Goal: Transaction & Acquisition: Purchase product/service

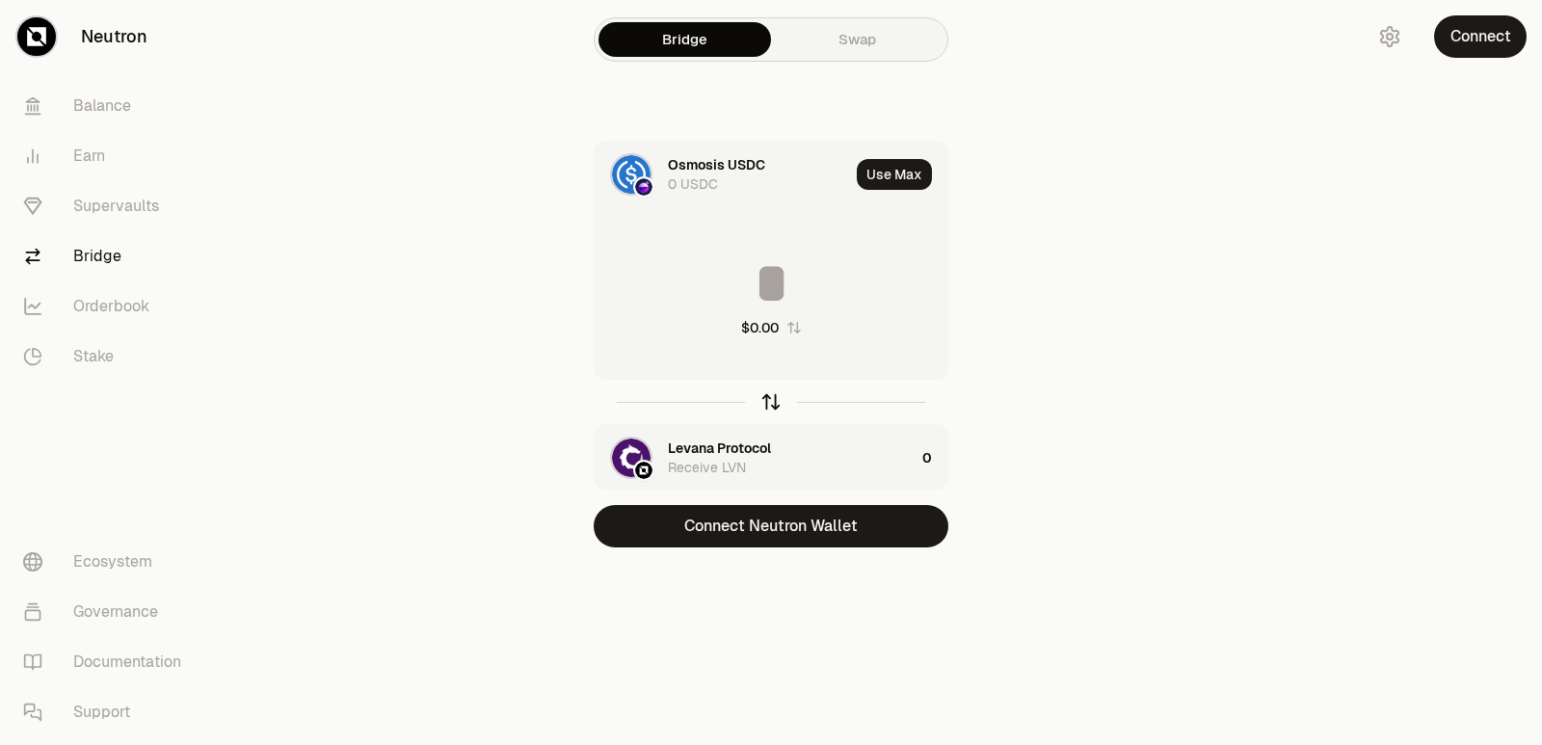
click at [770, 401] on icon "button" at bounding box center [770, 401] width 21 height 21
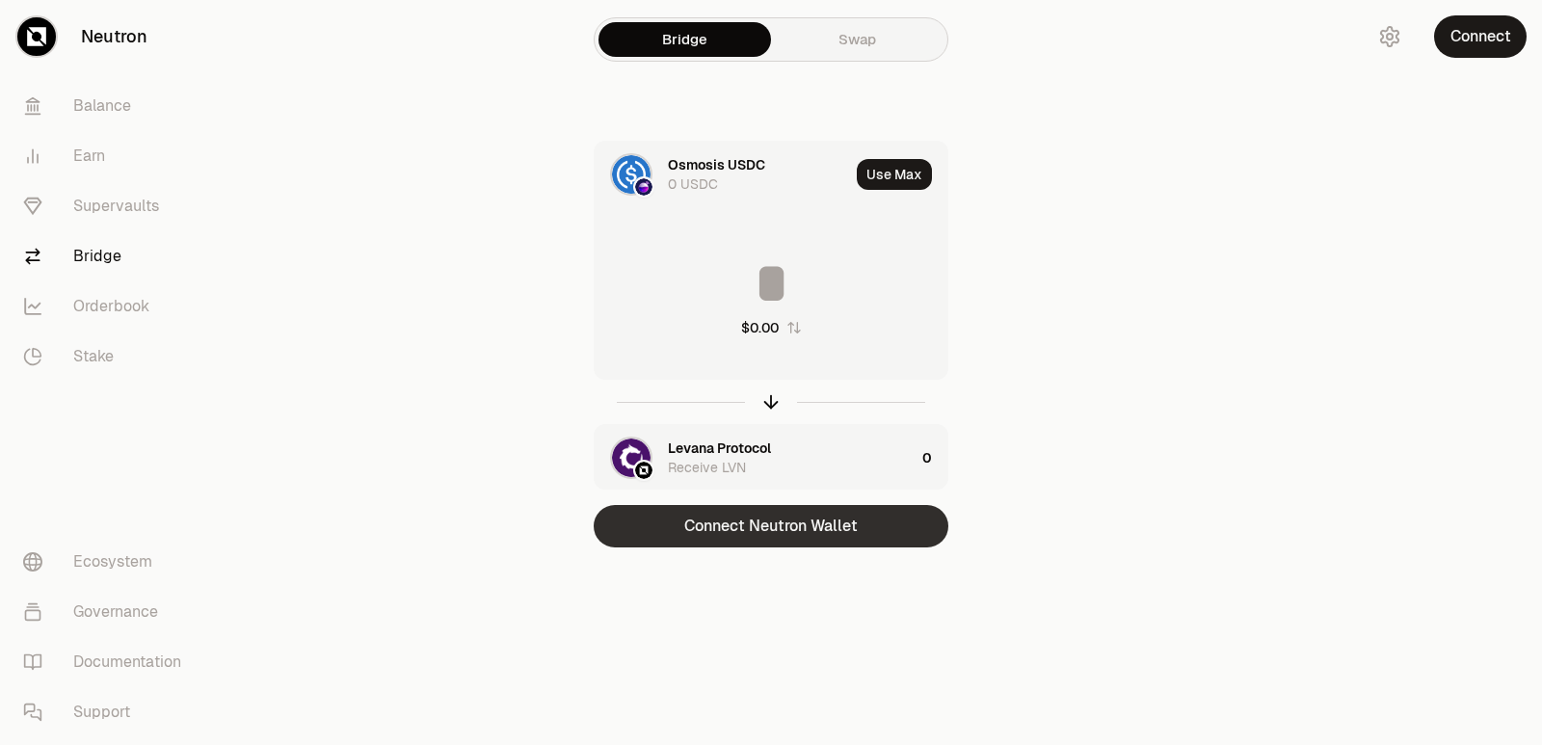
click at [739, 521] on button "Connect Neutron Wallet" at bounding box center [771, 526] width 355 height 42
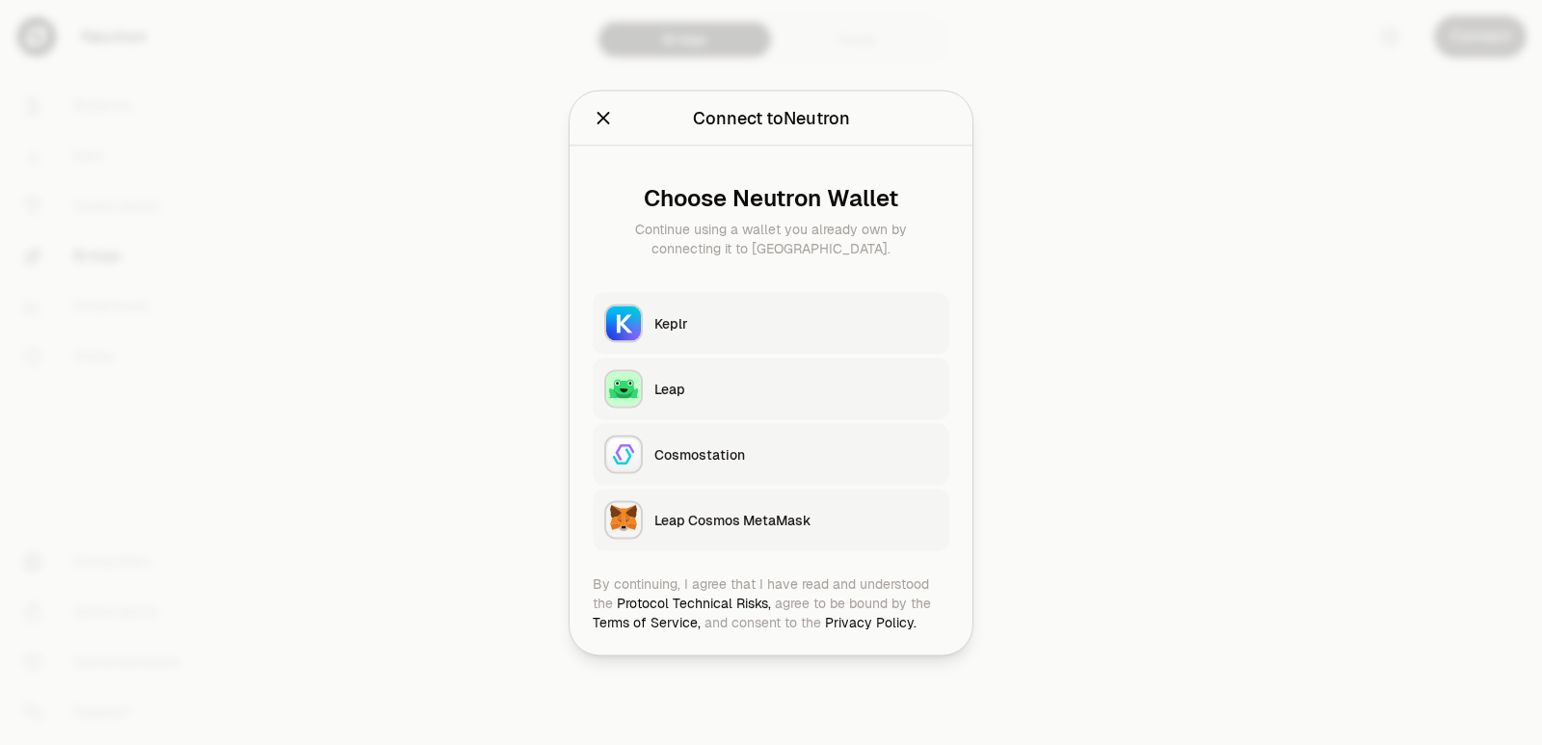
click at [684, 306] on button "Keplr" at bounding box center [771, 323] width 357 height 62
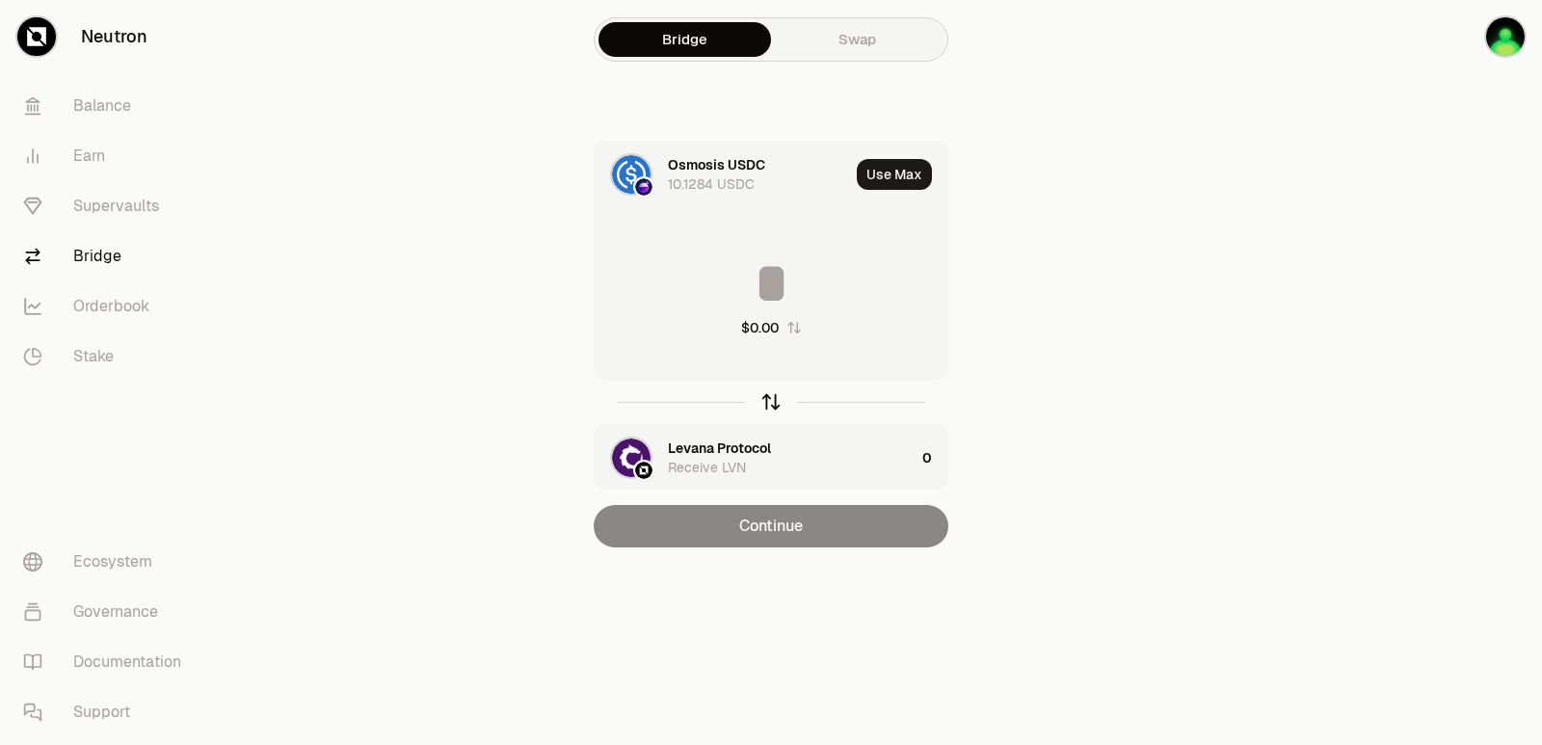
click at [764, 395] on icon "button" at bounding box center [770, 401] width 21 height 21
click at [723, 298] on input at bounding box center [771, 283] width 353 height 58
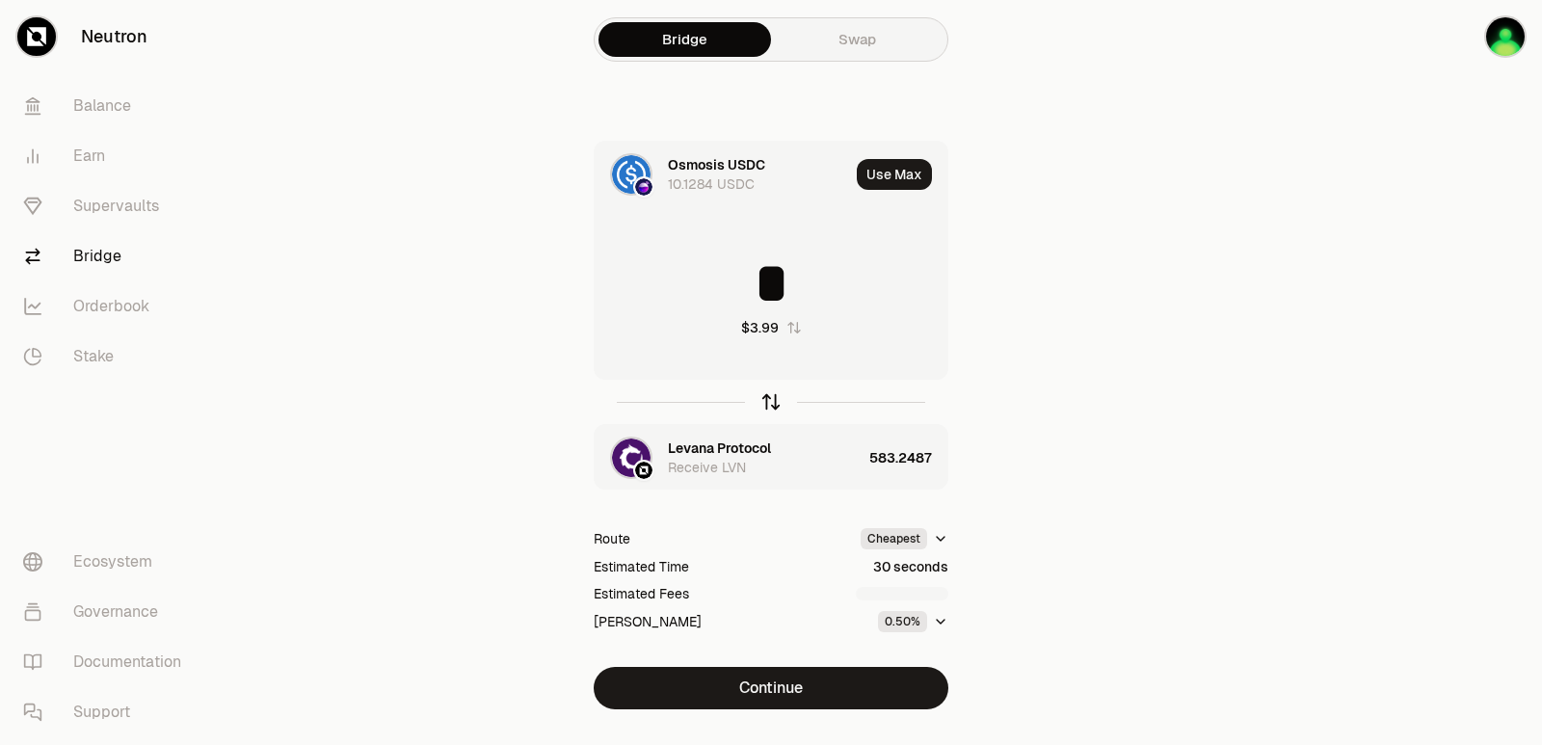
click at [767, 401] on icon "button" at bounding box center [770, 401] width 21 height 21
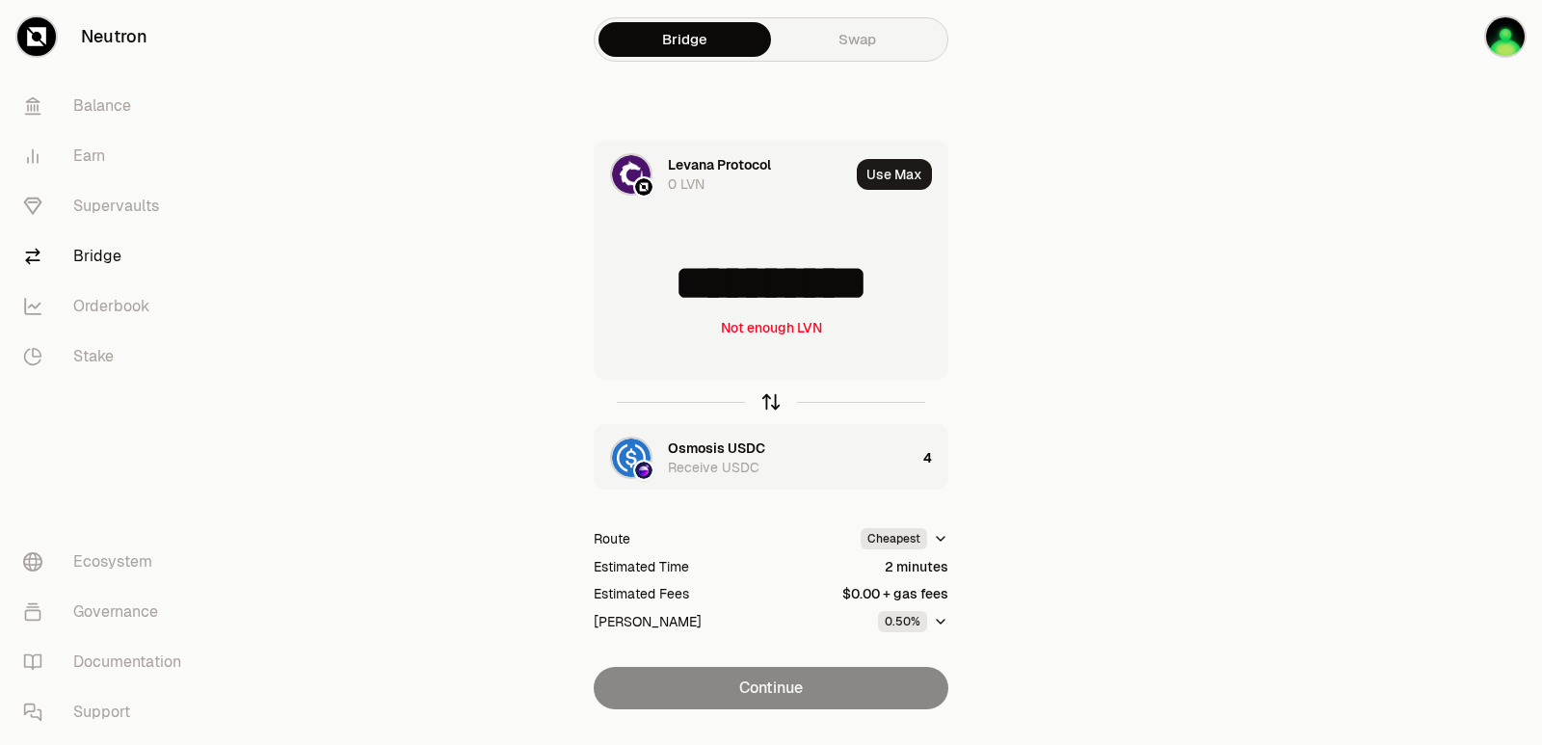
click at [774, 397] on icon "button" at bounding box center [770, 401] width 21 height 21
type input "*"
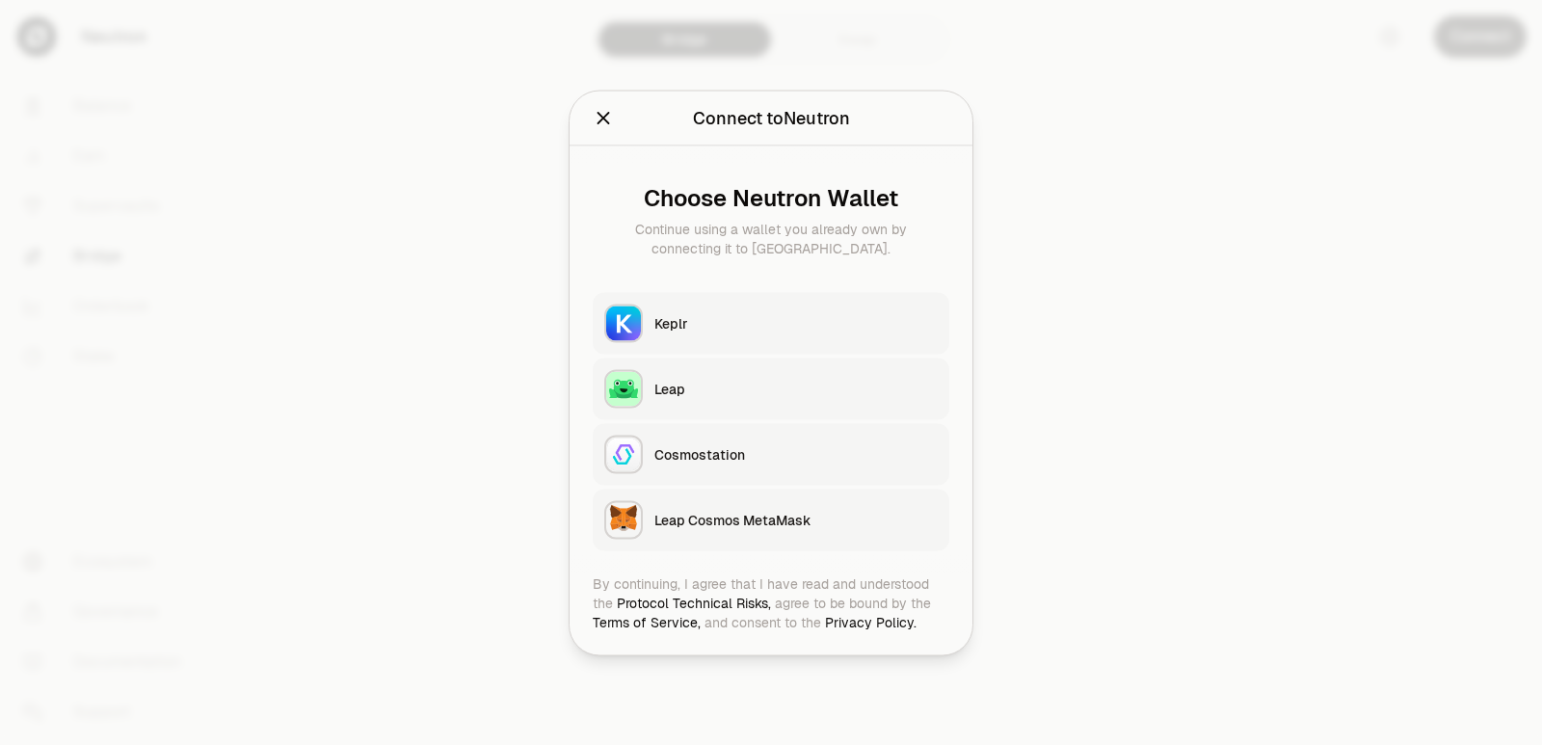
click at [693, 329] on div "Keplr" at bounding box center [795, 322] width 283 height 19
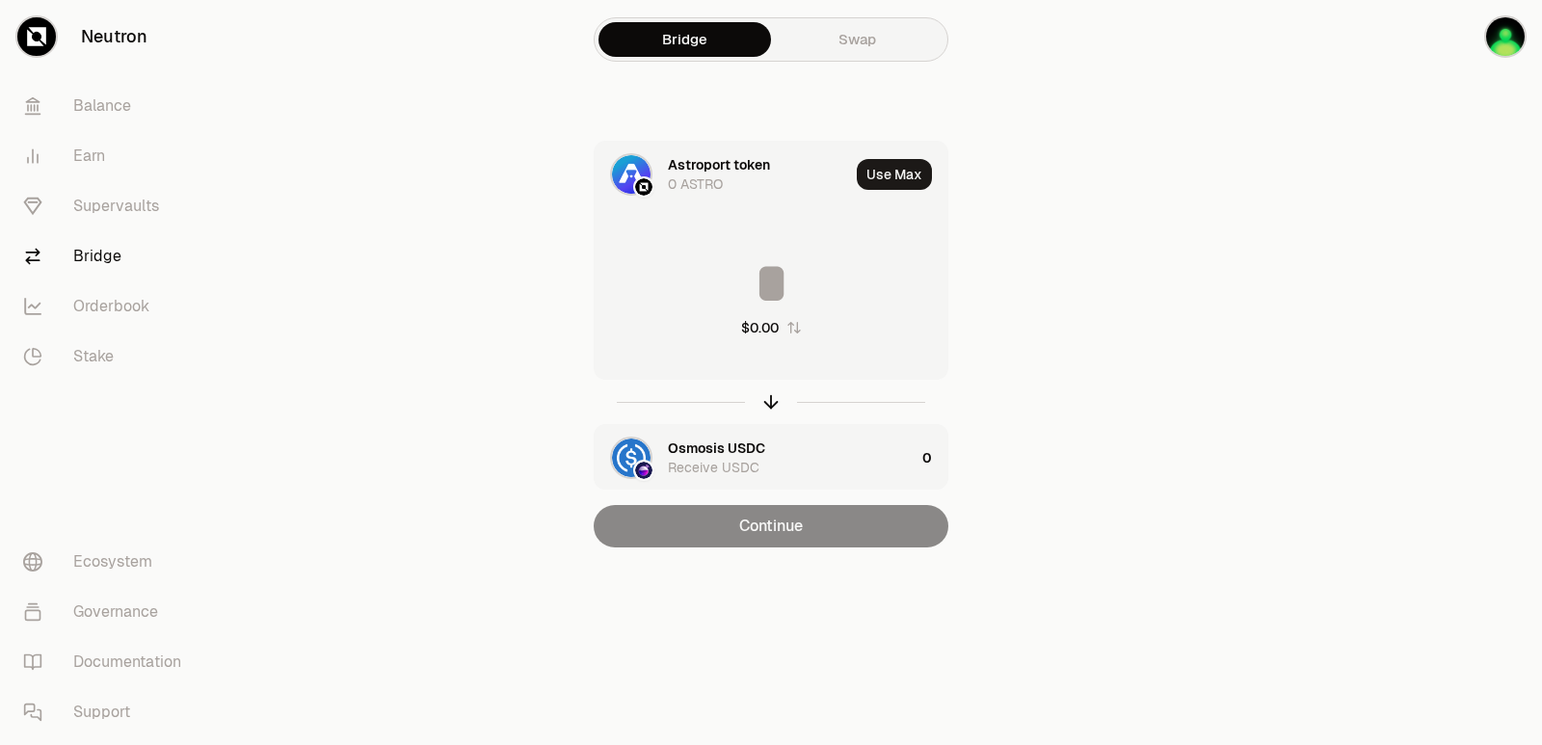
click at [794, 328] on icon "button" at bounding box center [793, 327] width 15 height 15
click at [794, 328] on icon "button" at bounding box center [792, 327] width 15 height 15
click at [794, 328] on icon "button" at bounding box center [793, 327] width 15 height 15
click at [795, 328] on icon "button" at bounding box center [792, 327] width 15 height 15
click at [763, 412] on icon "button" at bounding box center [770, 401] width 21 height 21
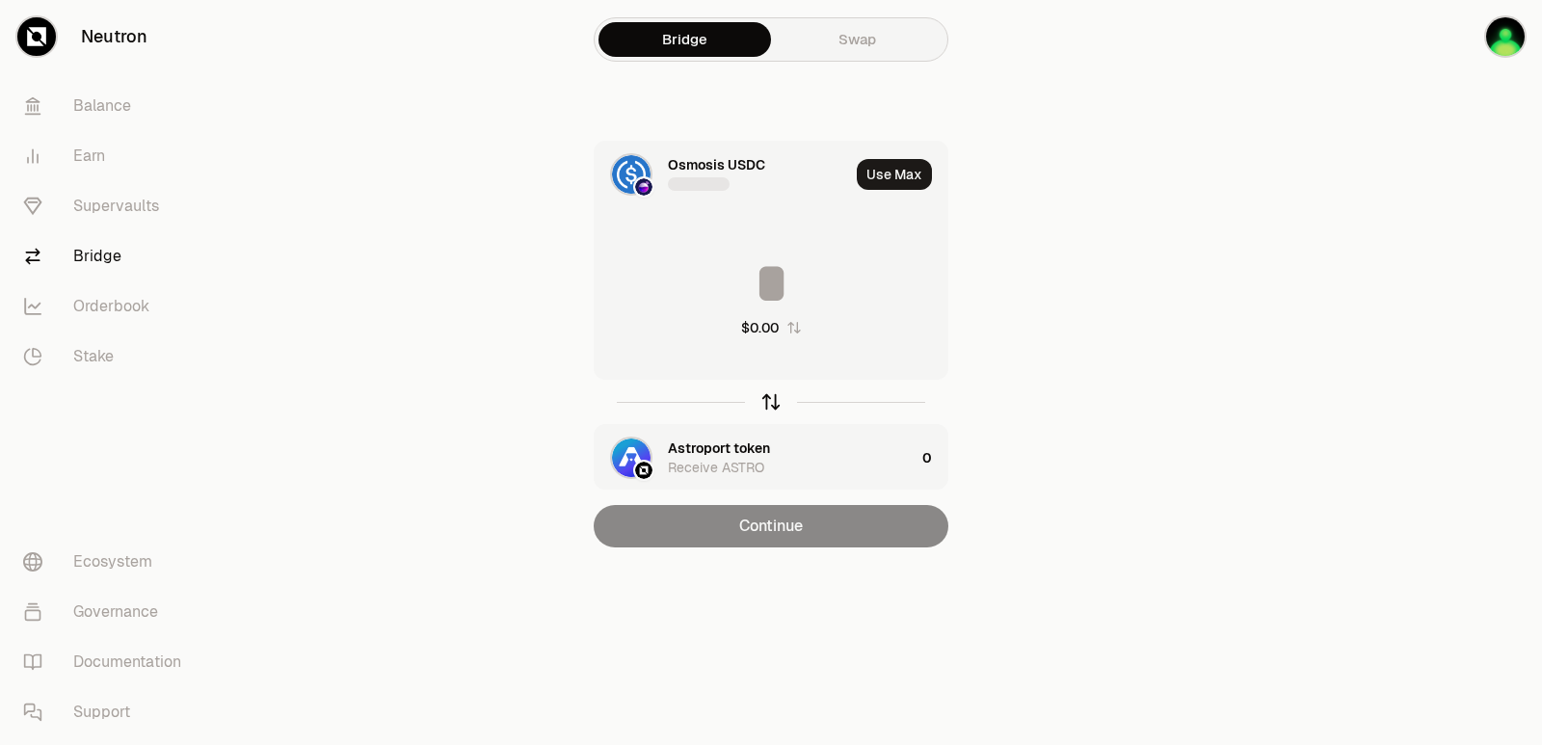
click at [763, 412] on icon "button" at bounding box center [770, 401] width 21 height 21
click at [720, 307] on input at bounding box center [771, 283] width 353 height 58
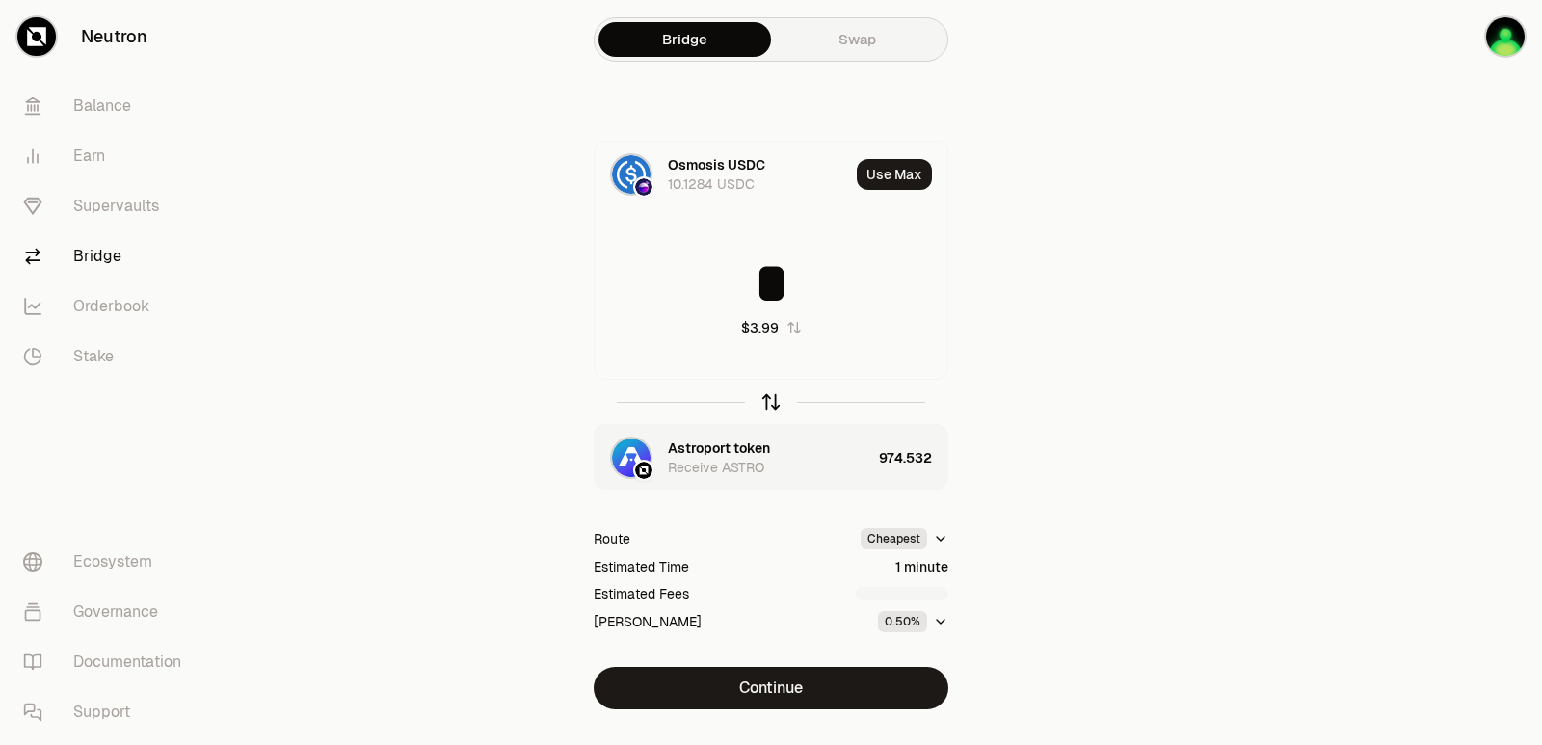
type input "*"
click at [767, 402] on icon "button" at bounding box center [770, 401] width 21 height 21
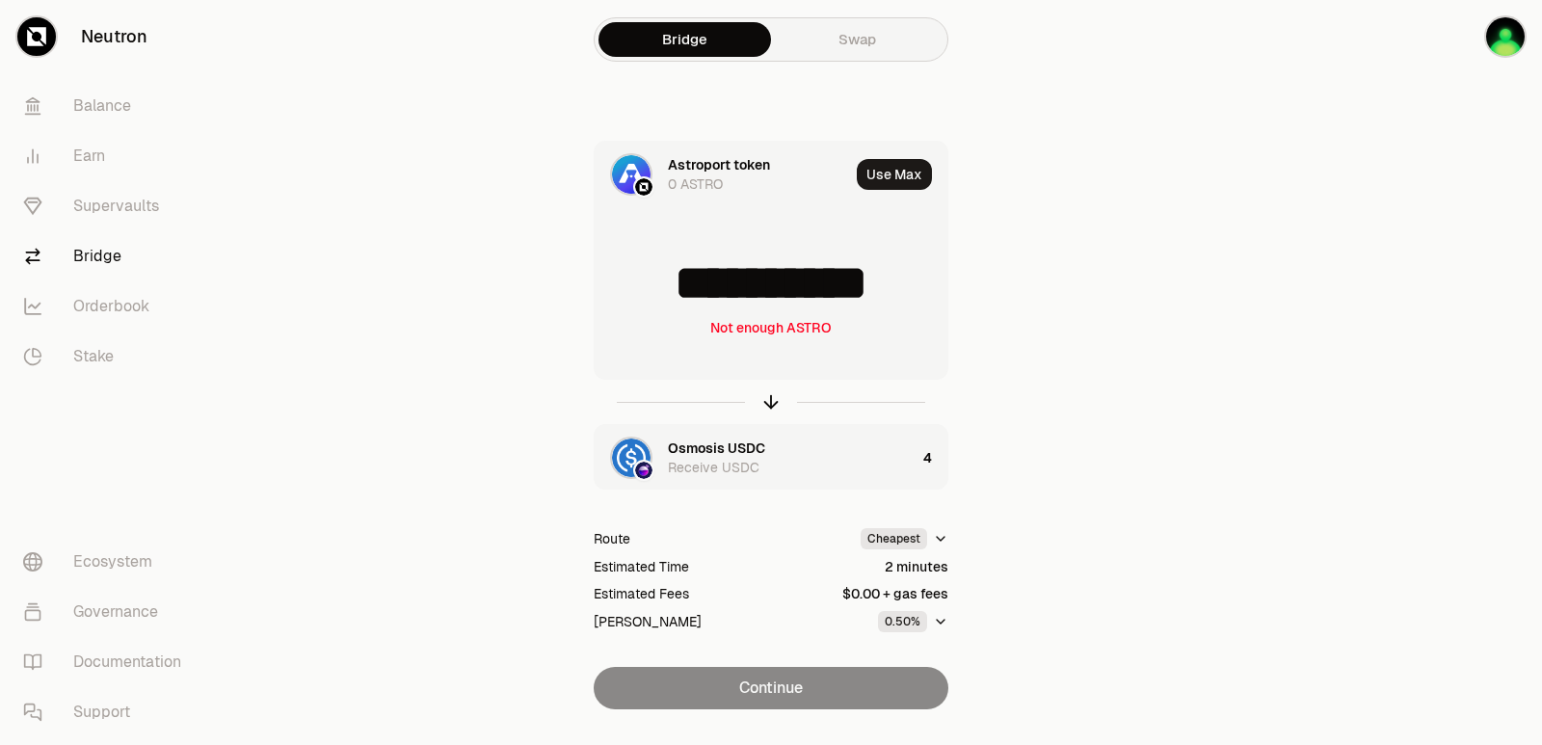
drag, startPoint x: 828, startPoint y: 279, endPoint x: 677, endPoint y: 282, distance: 151.3
click at [677, 282] on input "**********" at bounding box center [771, 283] width 353 height 58
type input "***"
click at [763, 403] on icon "button" at bounding box center [770, 401] width 21 height 21
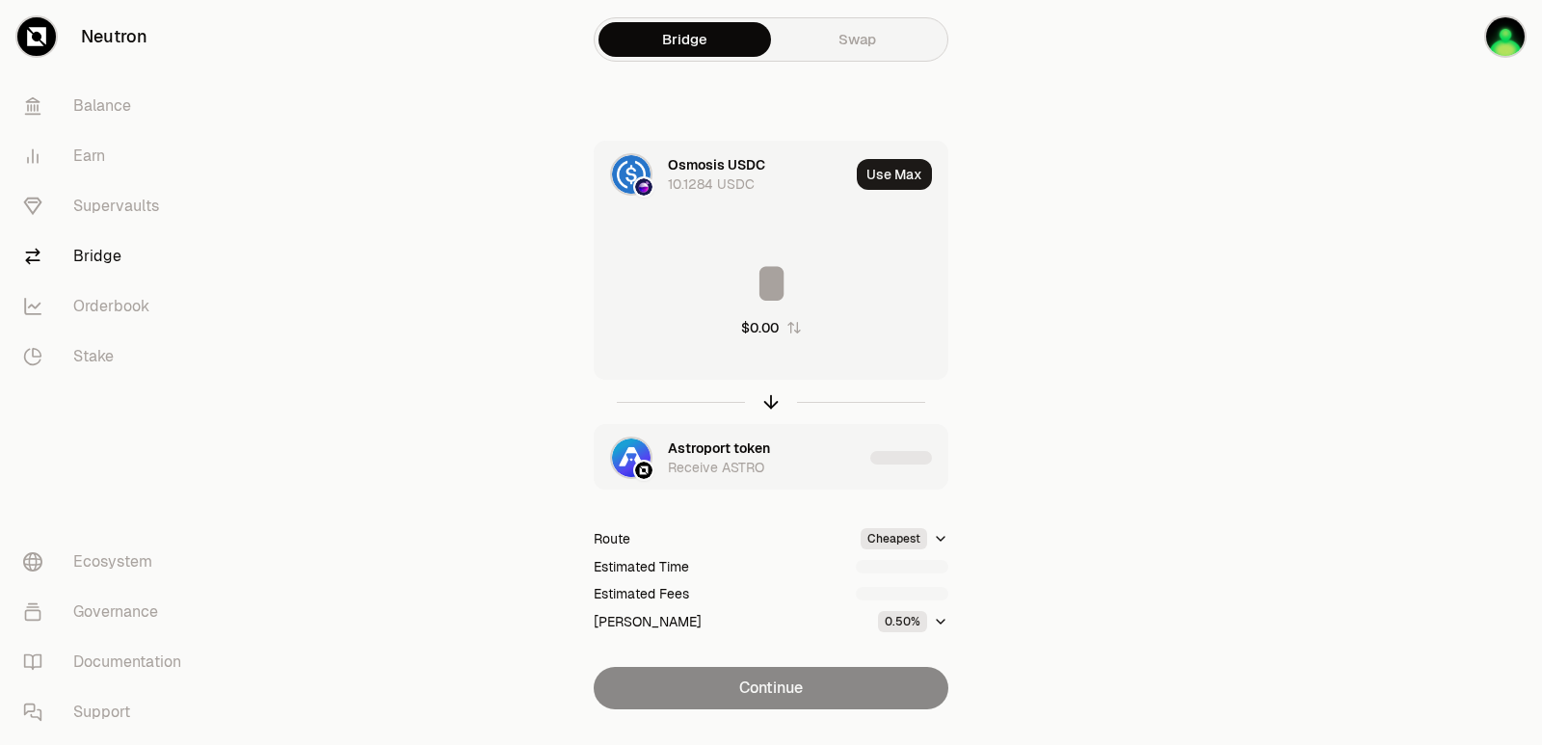
click at [705, 264] on input at bounding box center [771, 283] width 353 height 58
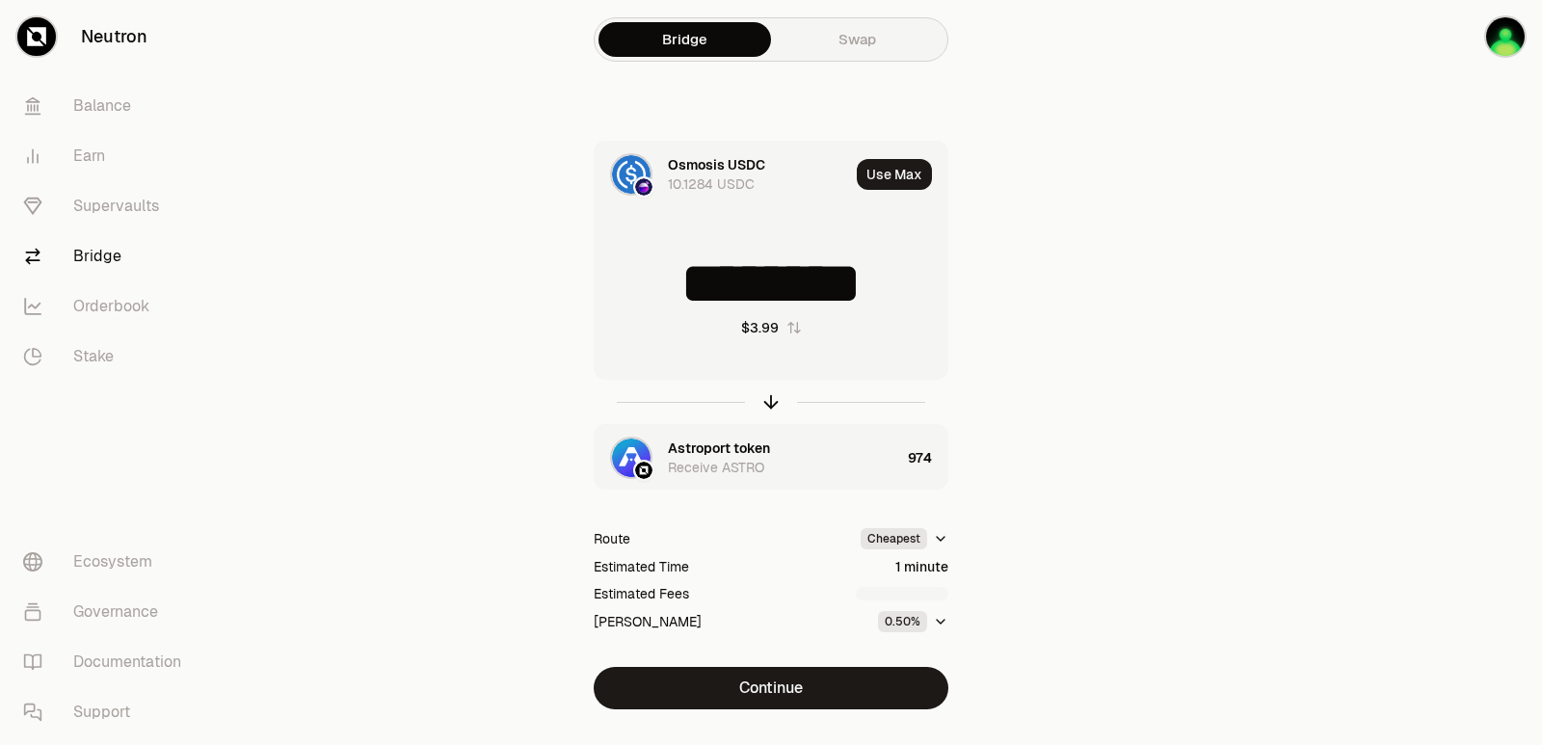
type input "********"
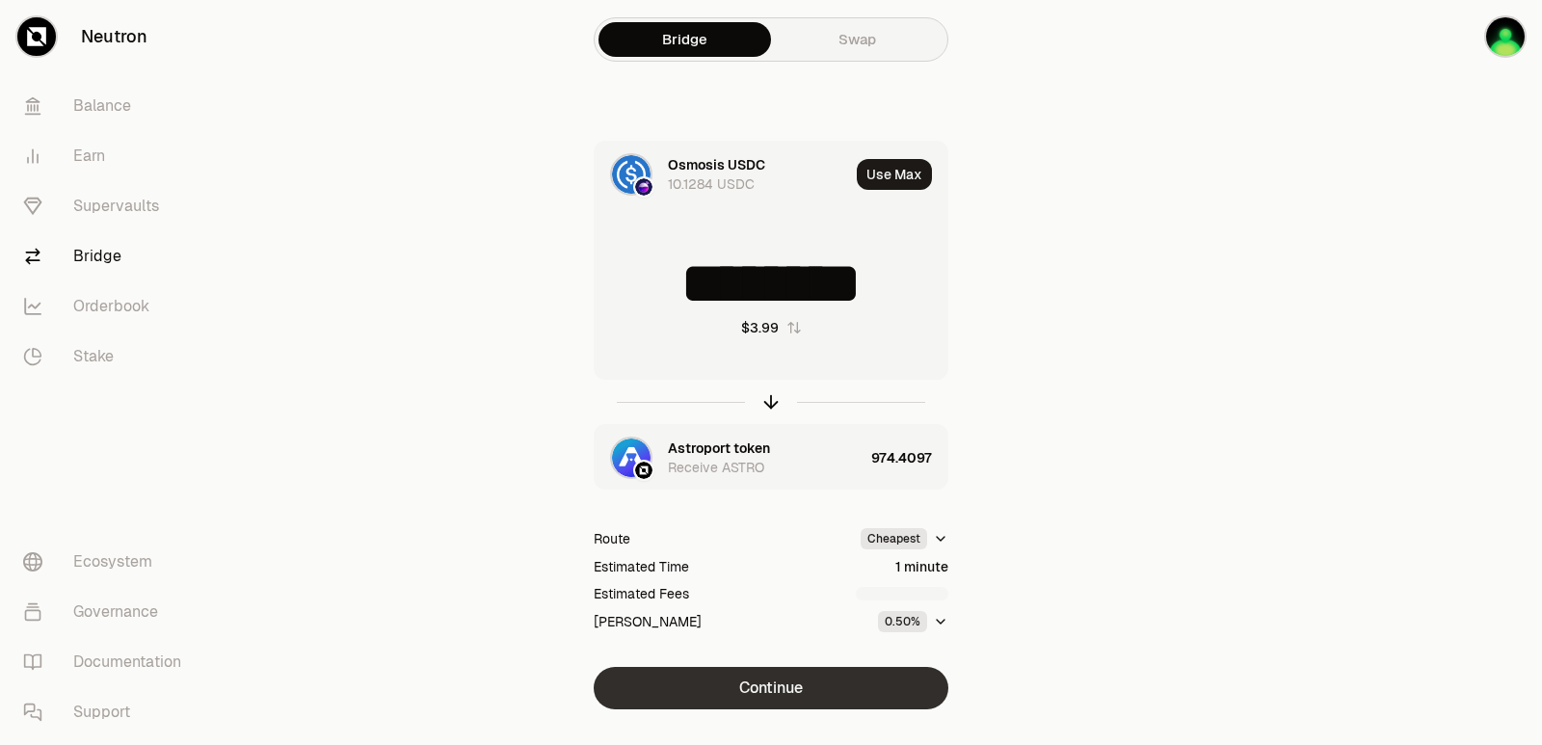
click at [764, 685] on button "Continue" at bounding box center [771, 688] width 355 height 42
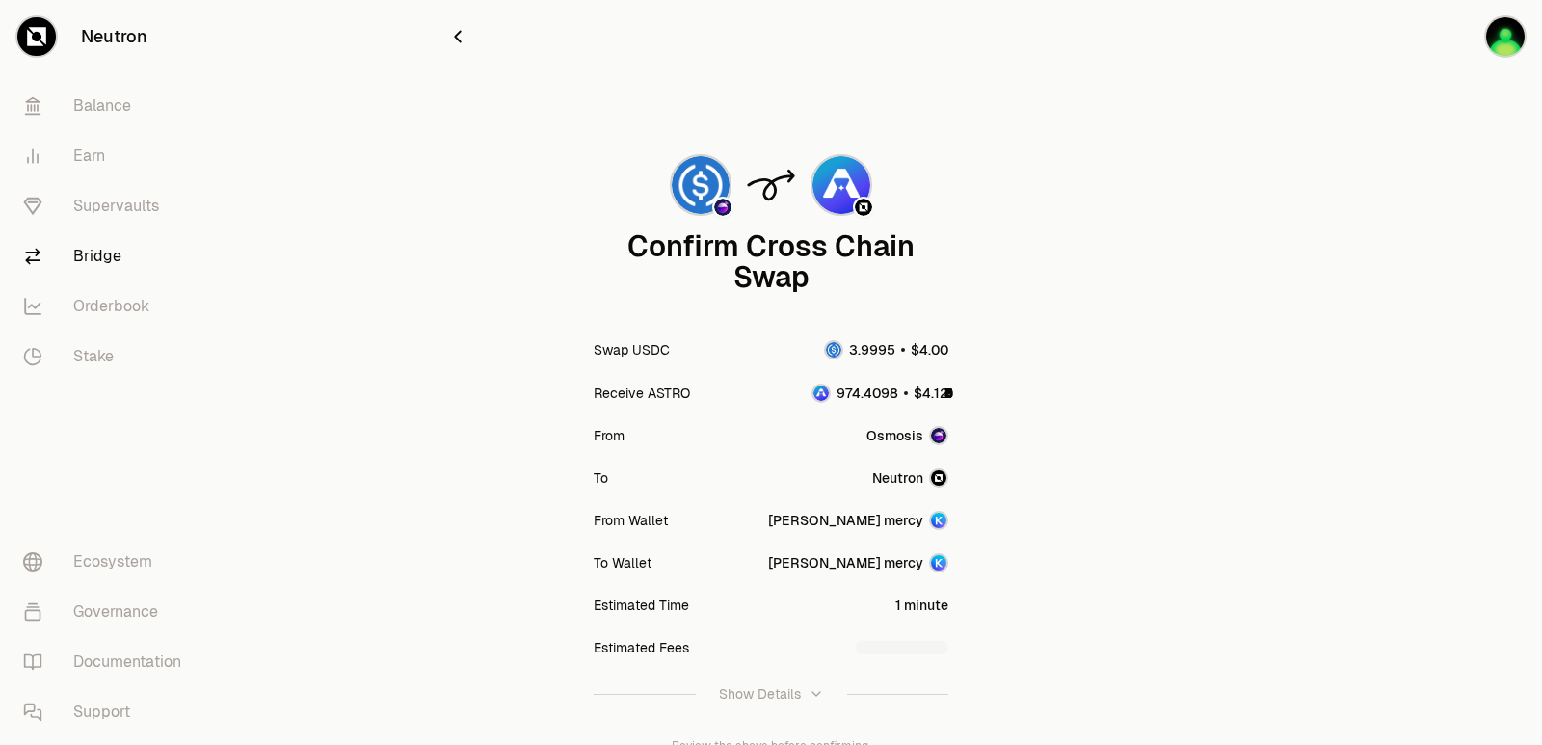
scroll to position [159, 0]
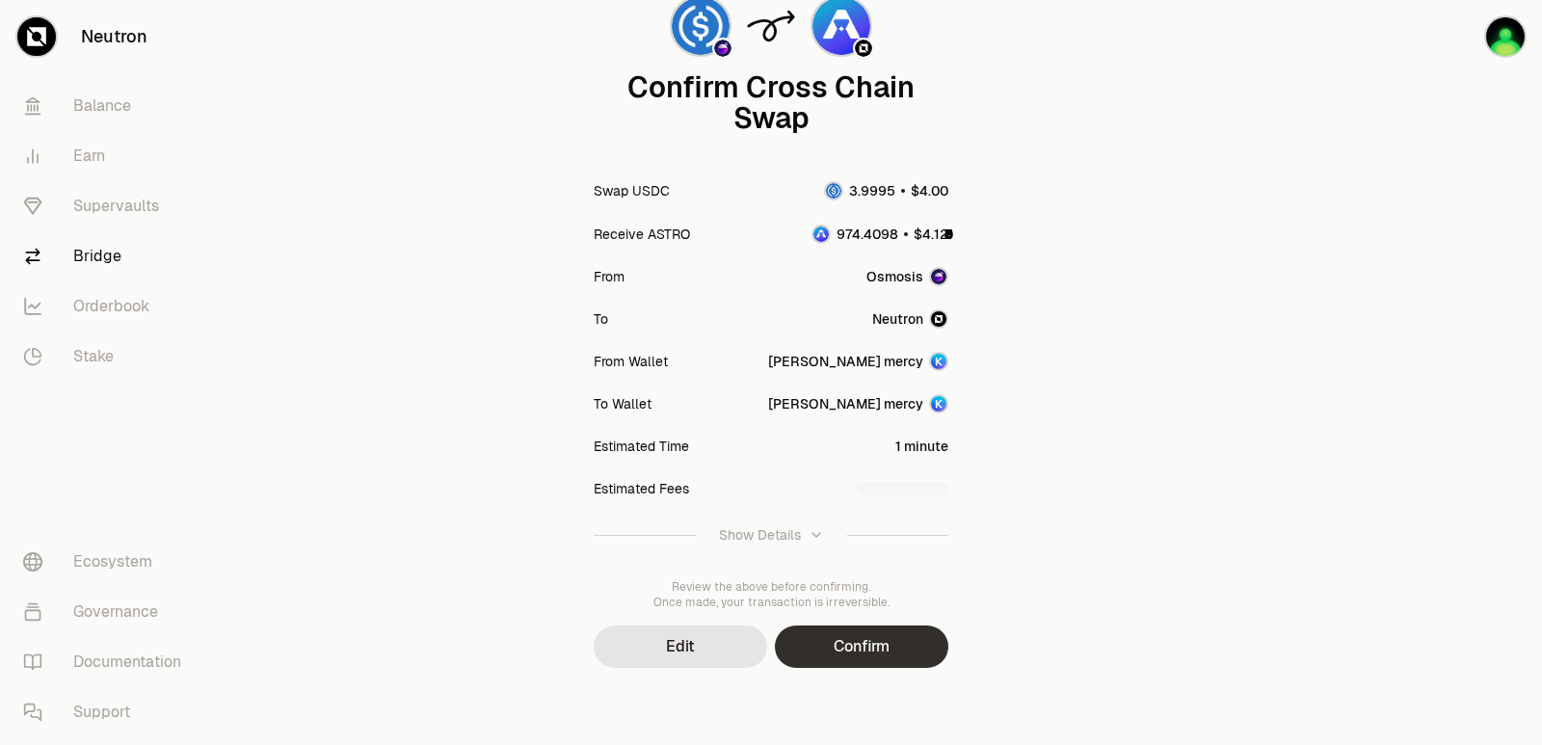
click at [835, 648] on button "Confirm" at bounding box center [861, 646] width 173 height 42
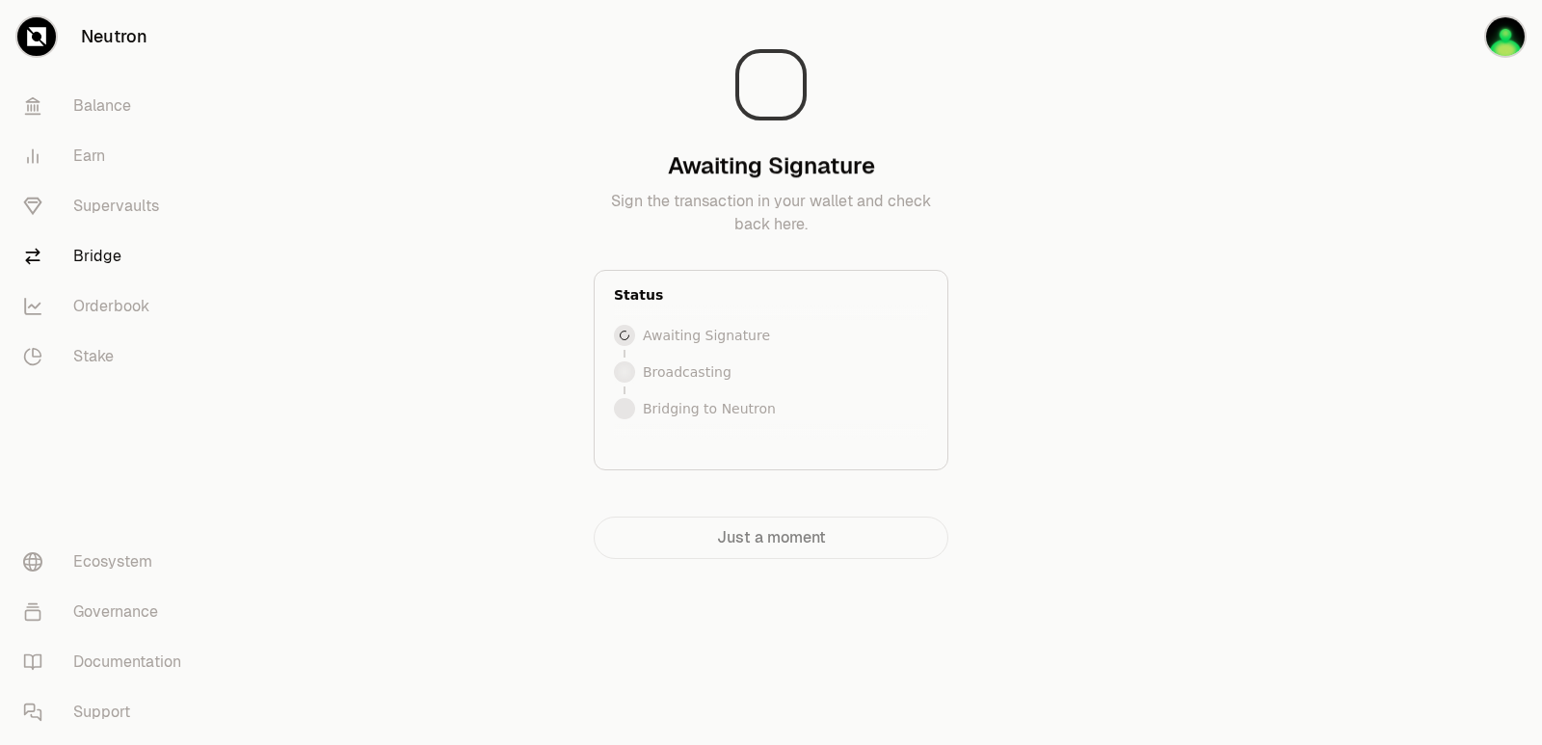
scroll to position [0, 0]
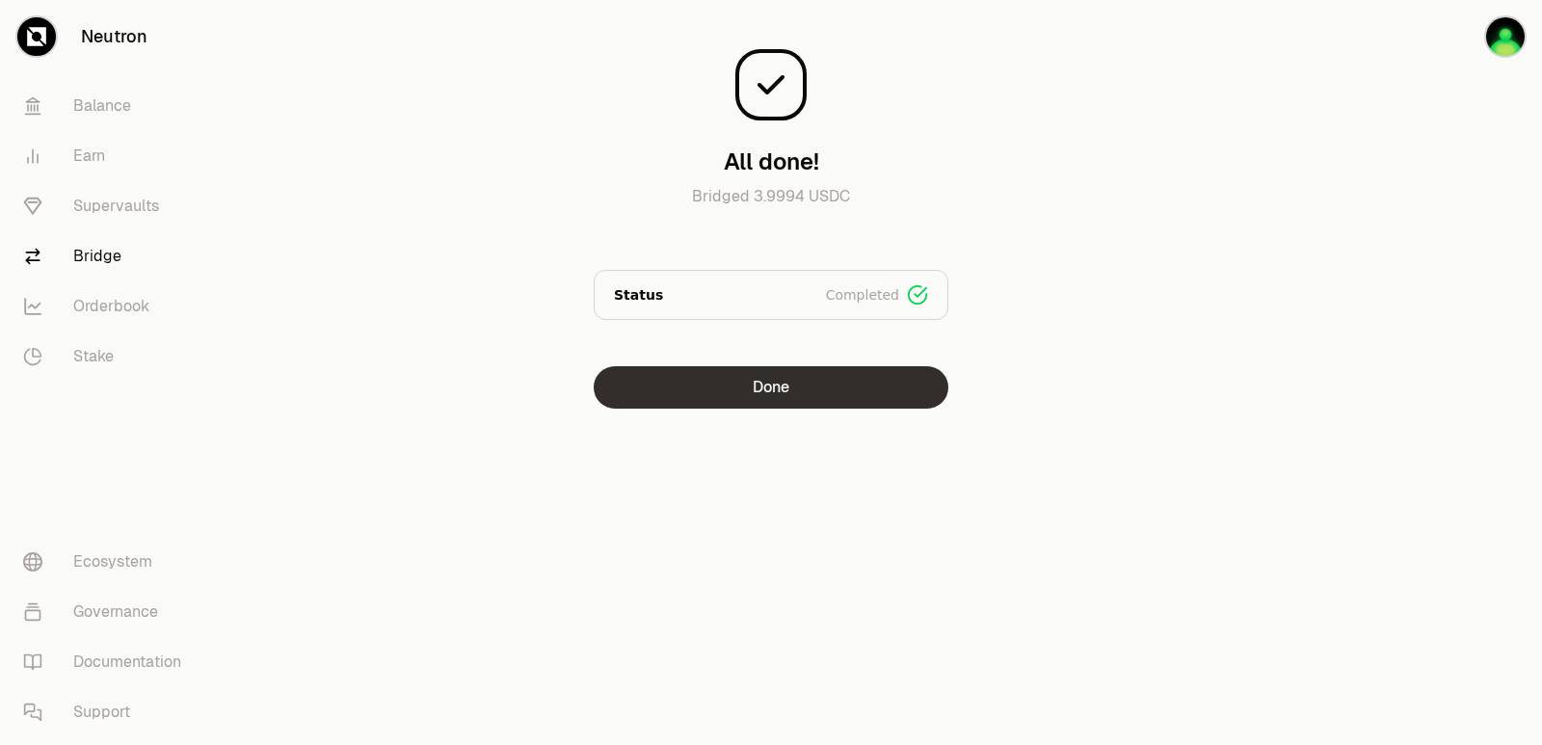
click at [759, 396] on button "Done" at bounding box center [771, 387] width 355 height 42
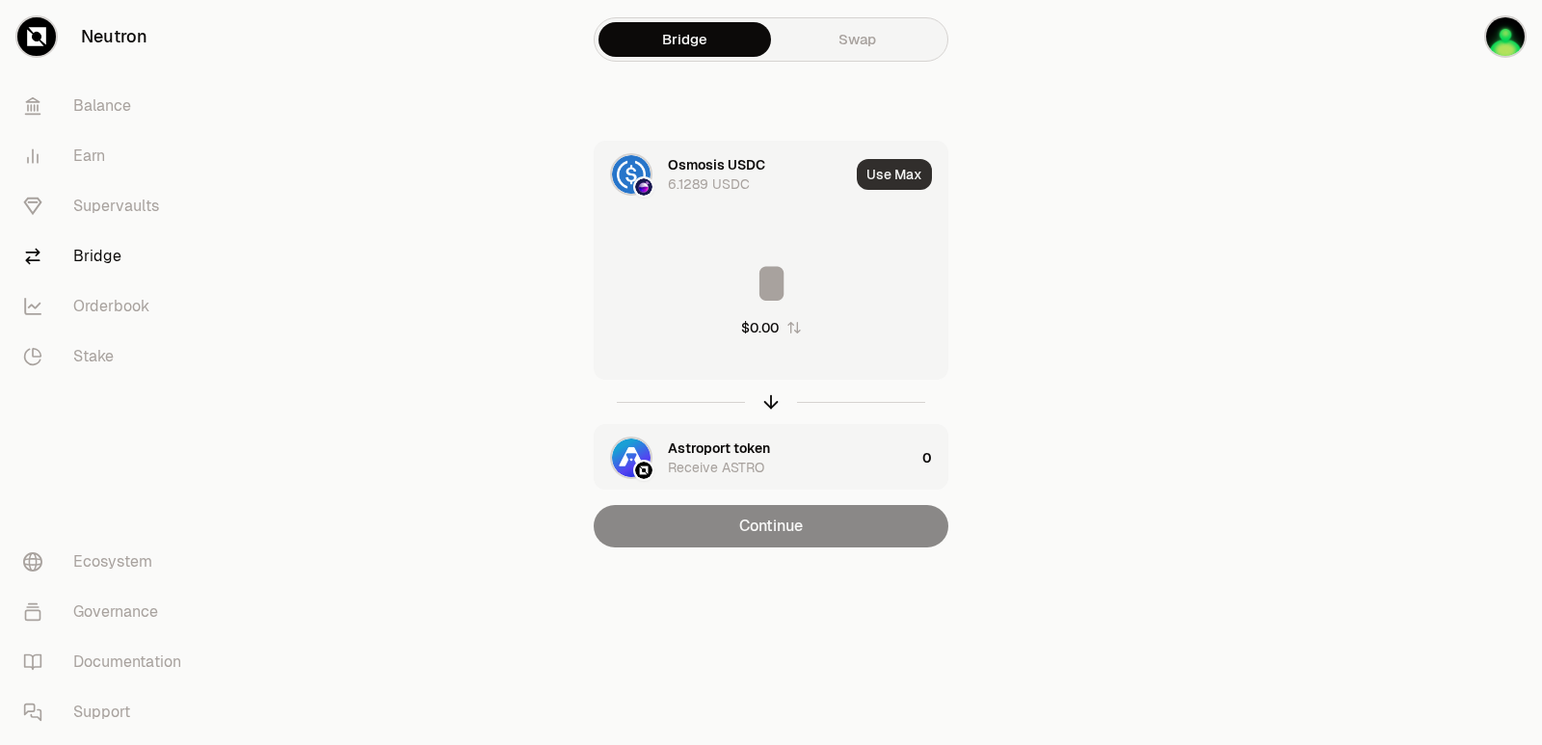
click at [888, 178] on button "Use Max" at bounding box center [894, 174] width 75 height 31
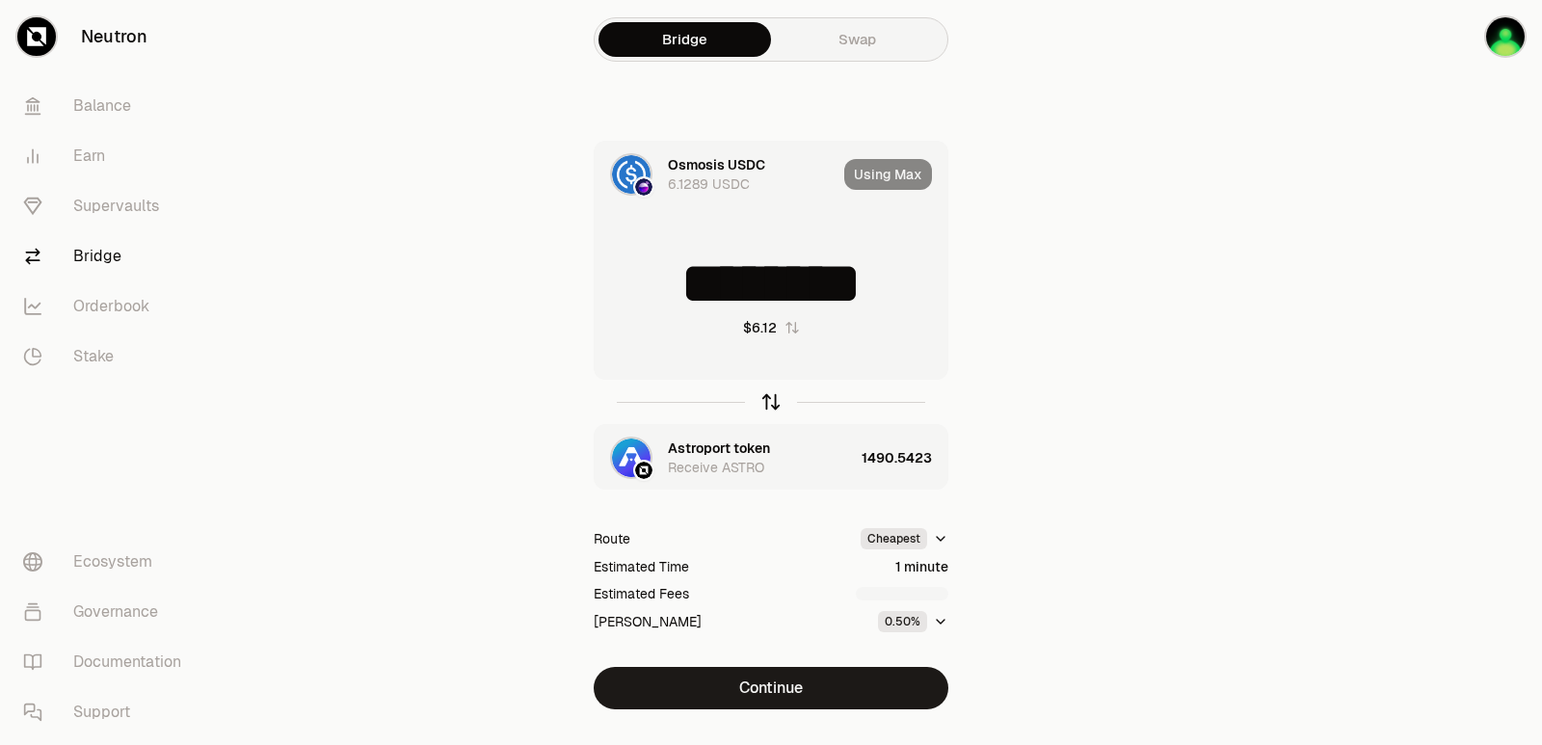
click at [772, 398] on icon "button" at bounding box center [770, 401] width 21 height 21
type input "**********"
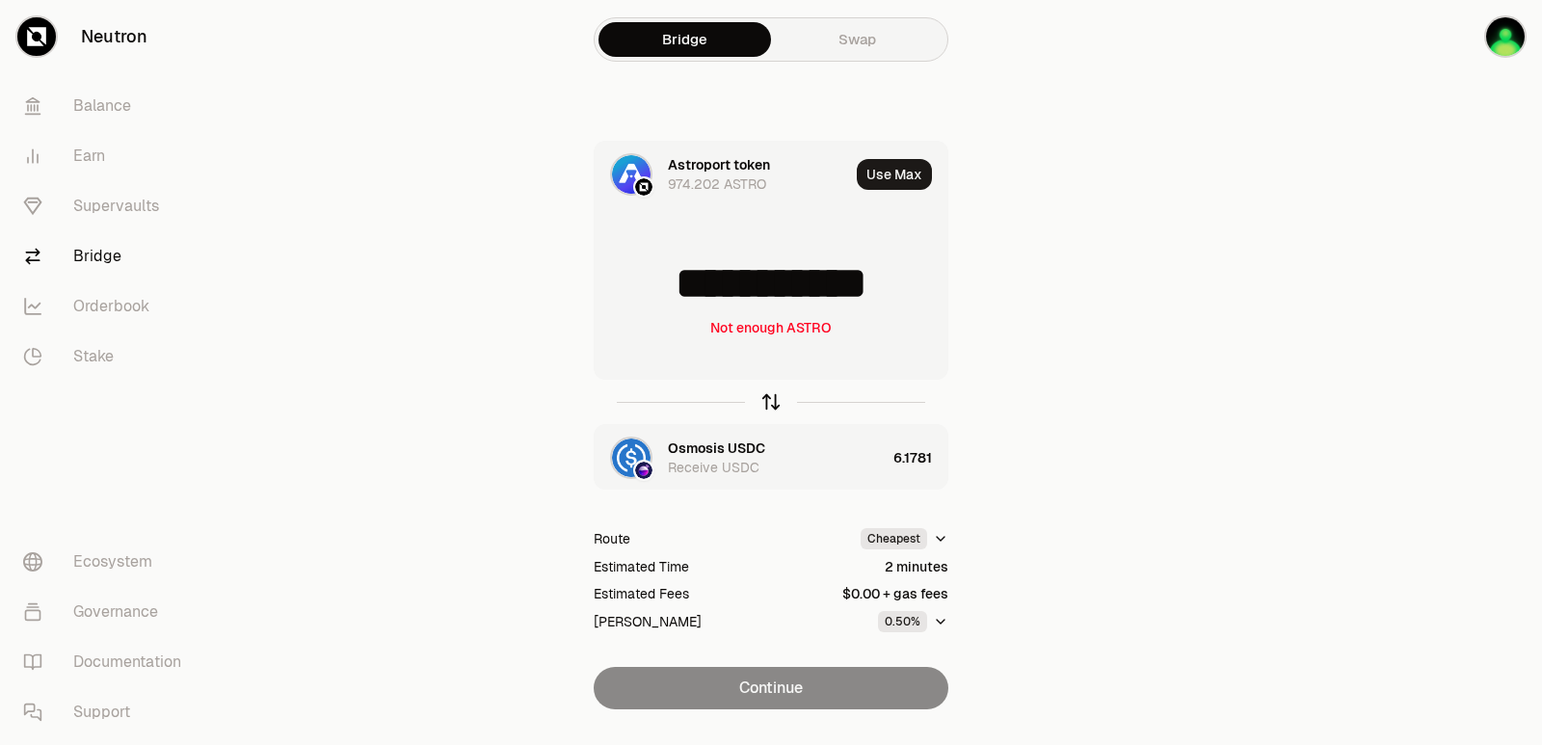
click at [768, 399] on icon "button" at bounding box center [771, 399] width 13 height 6
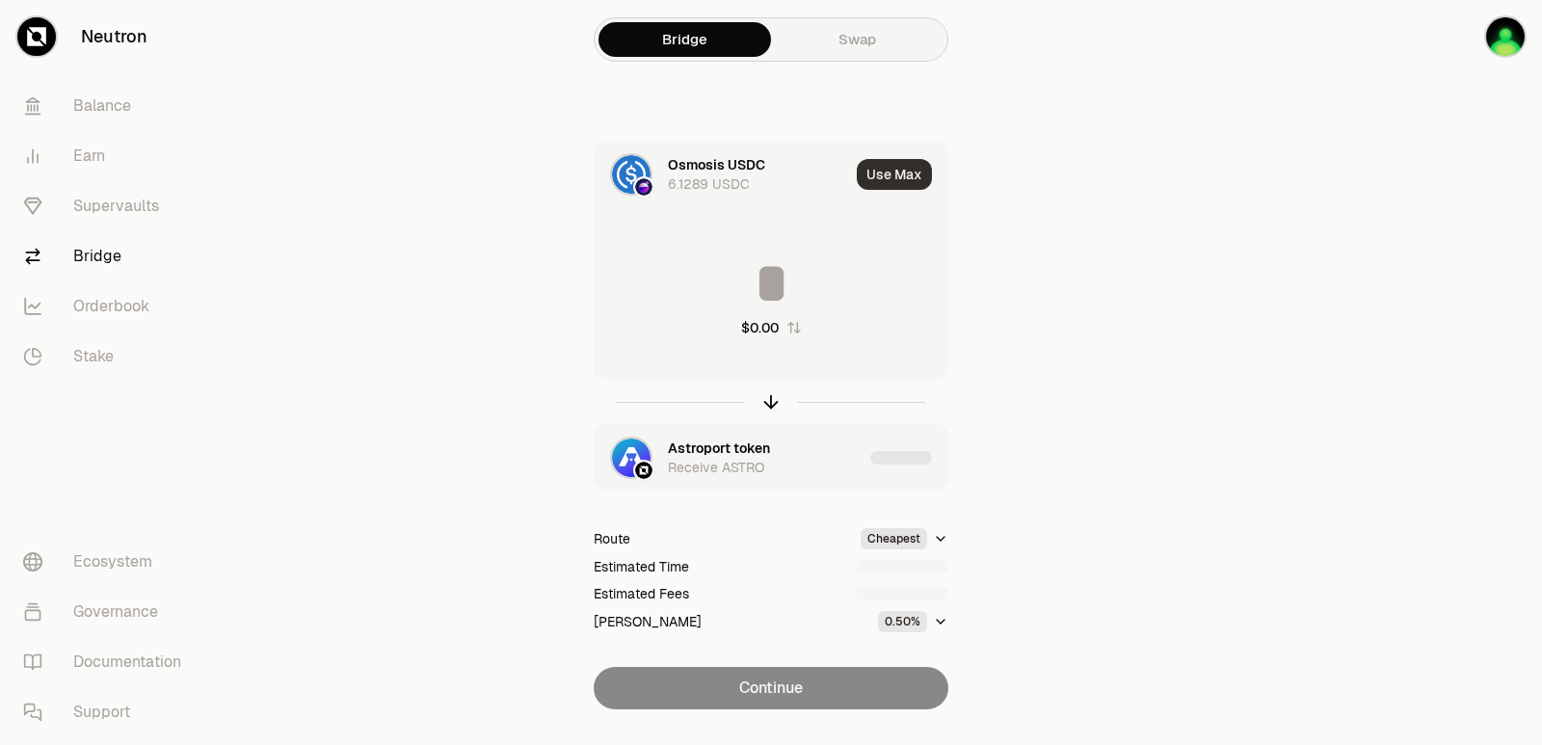
click at [875, 175] on button "Use Max" at bounding box center [894, 174] width 75 height 31
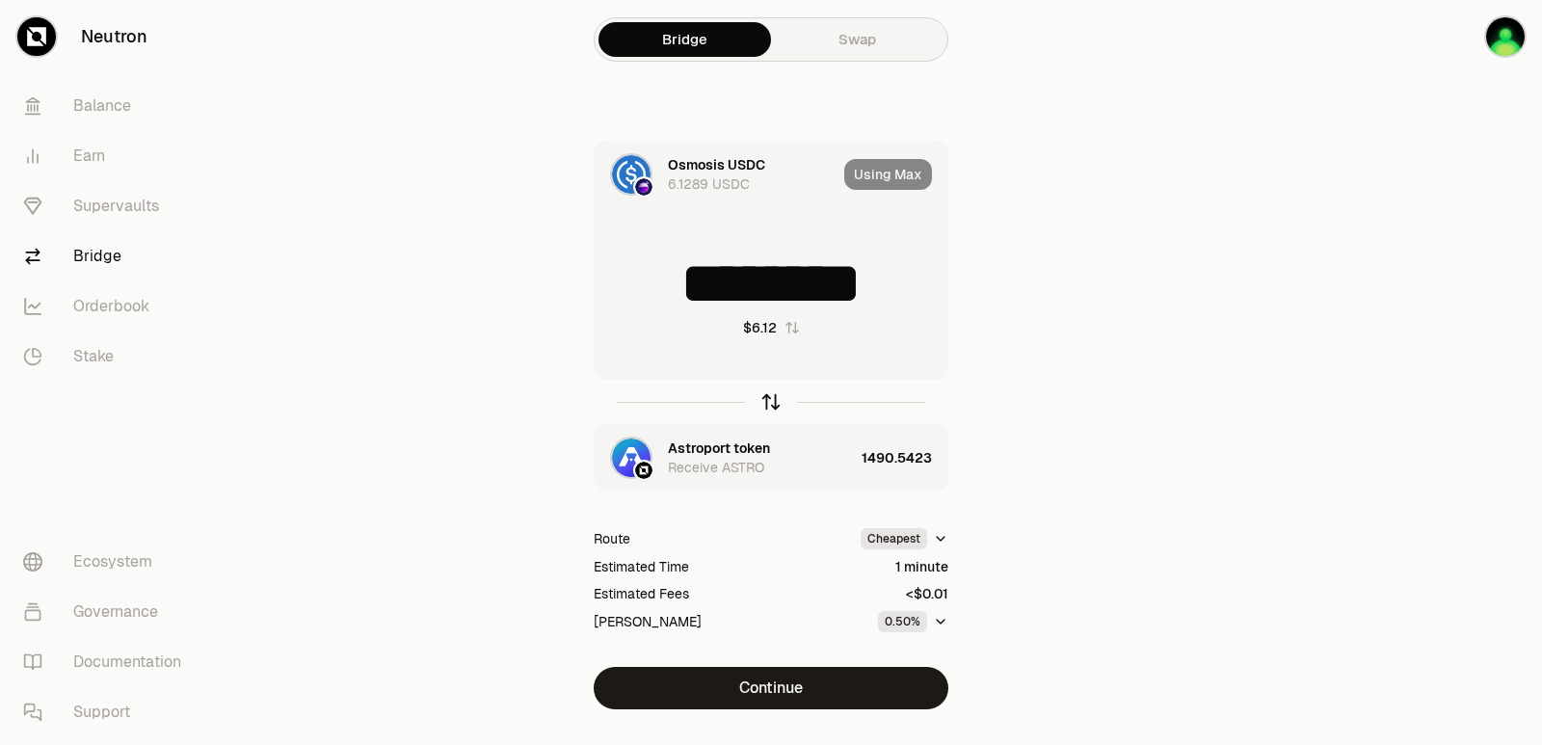
click at [764, 401] on icon "button" at bounding box center [770, 401] width 21 height 21
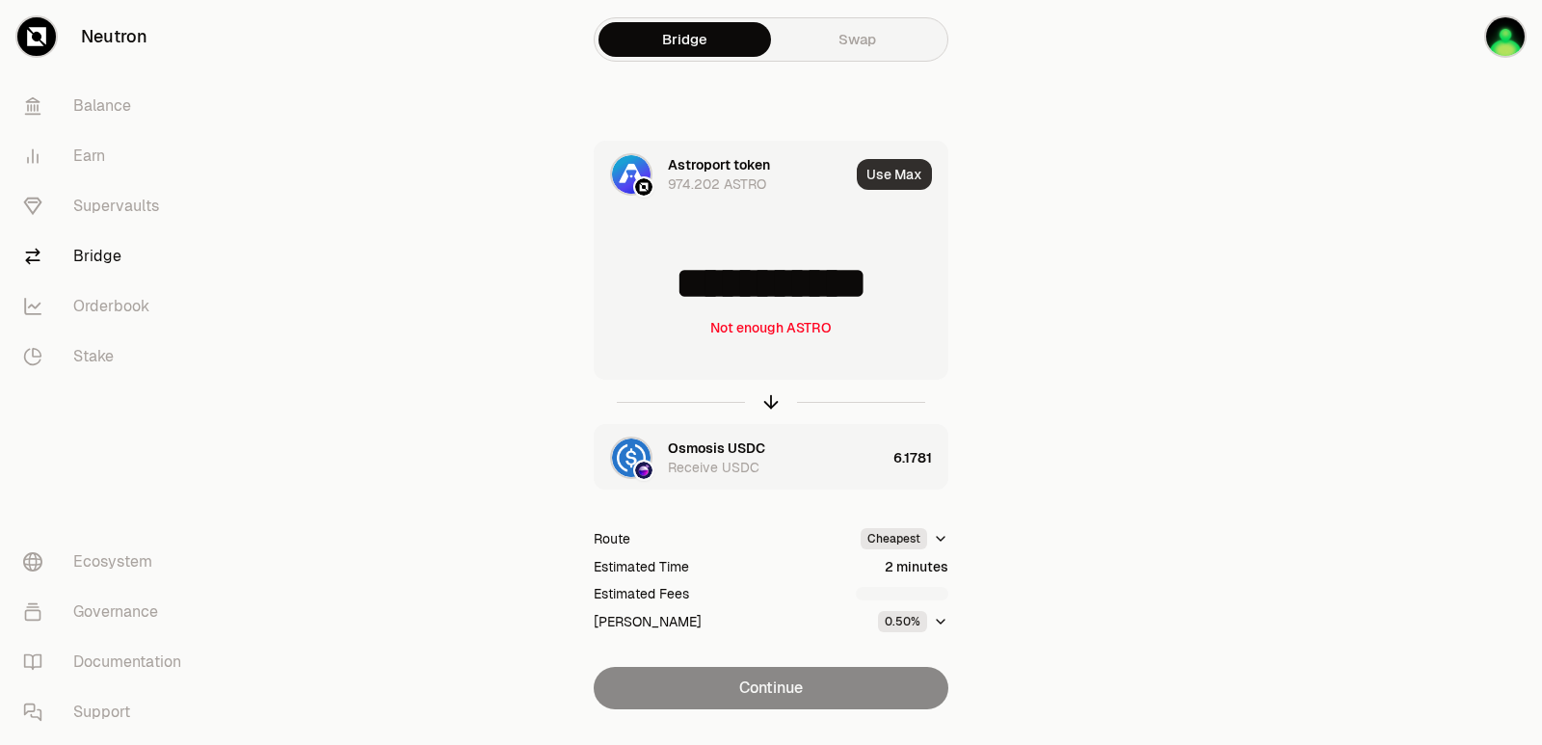
click at [891, 182] on button "Use Max" at bounding box center [894, 174] width 75 height 31
type input "**********"
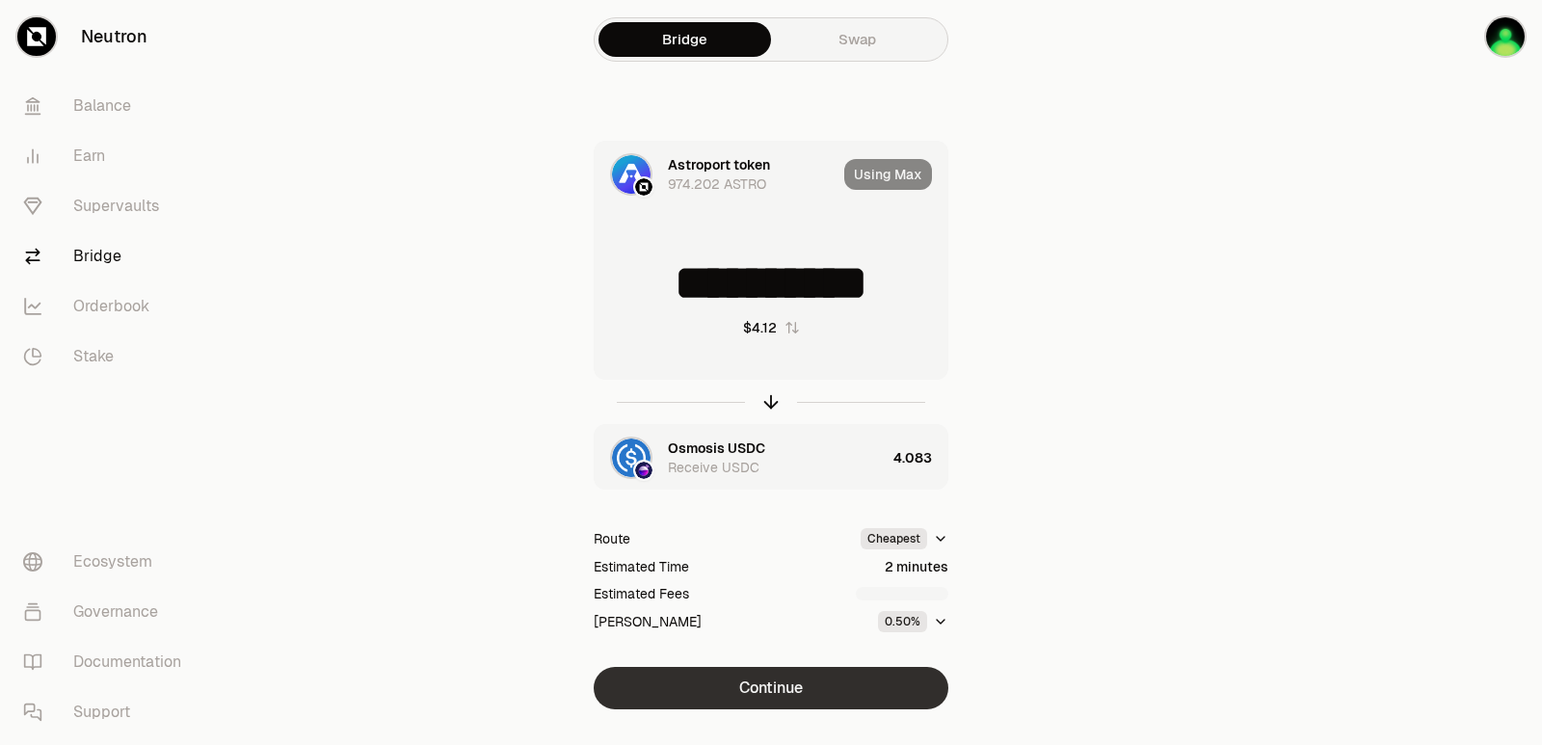
click at [785, 686] on button "Continue" at bounding box center [771, 688] width 355 height 42
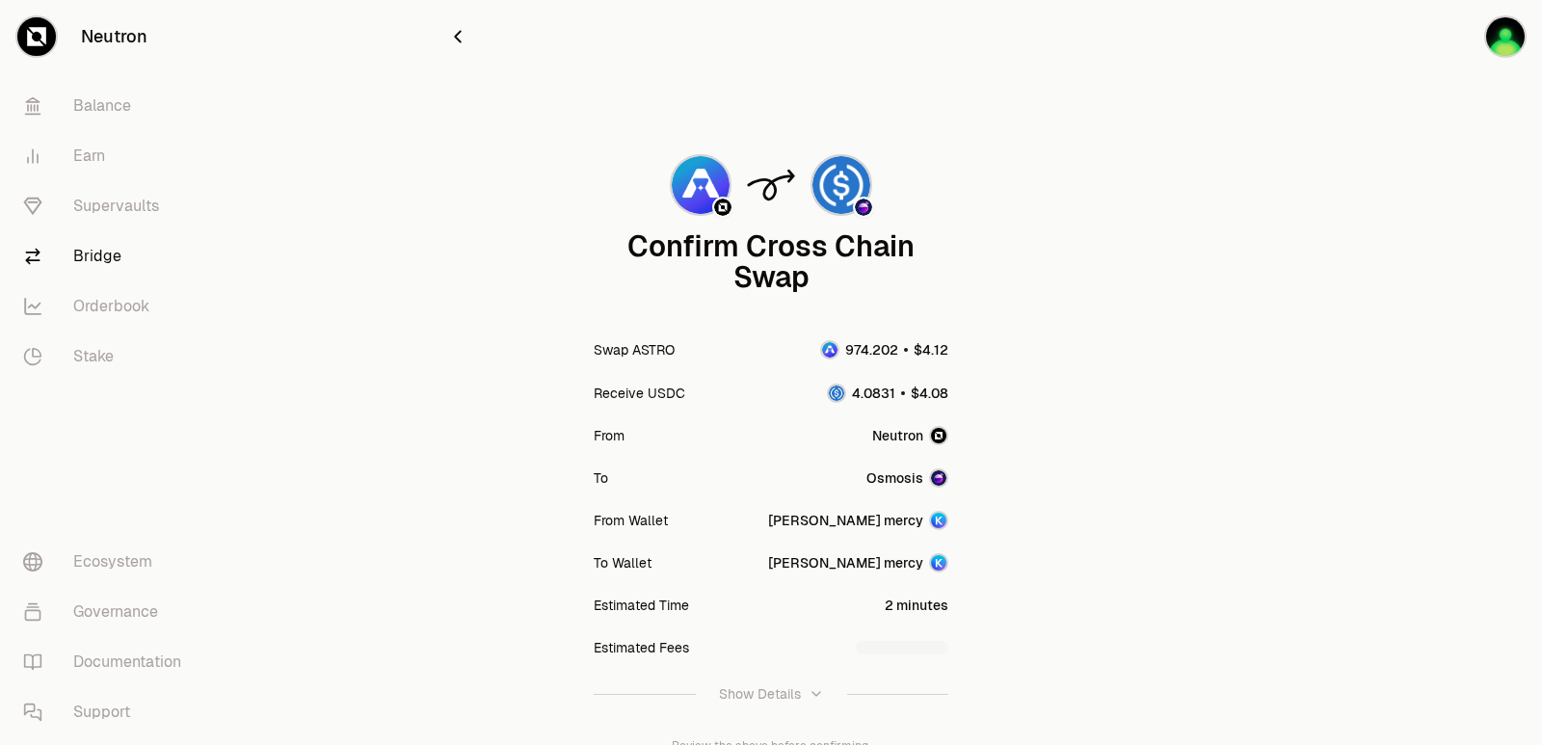
scroll to position [159, 0]
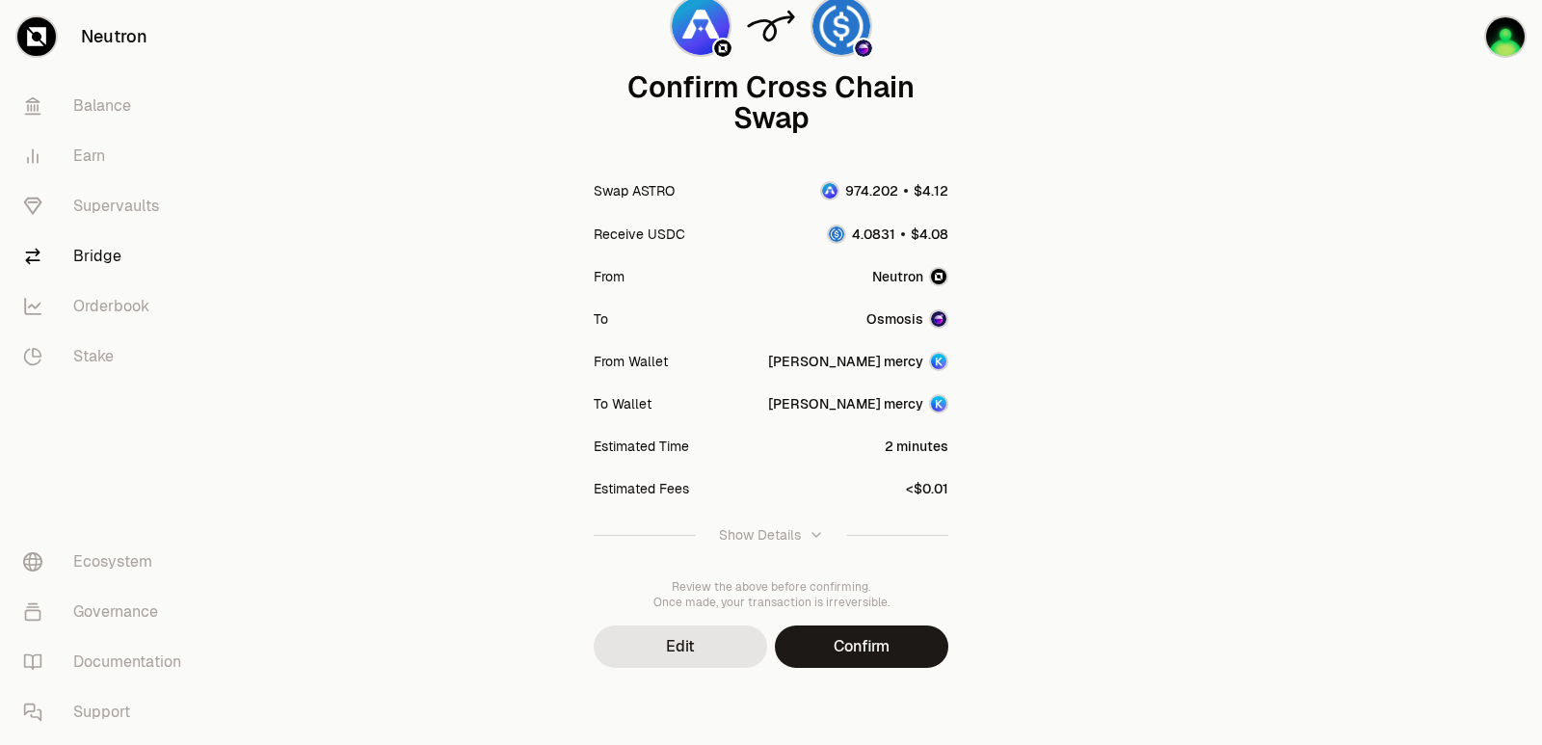
click at [867, 659] on button "Confirm" at bounding box center [861, 646] width 173 height 42
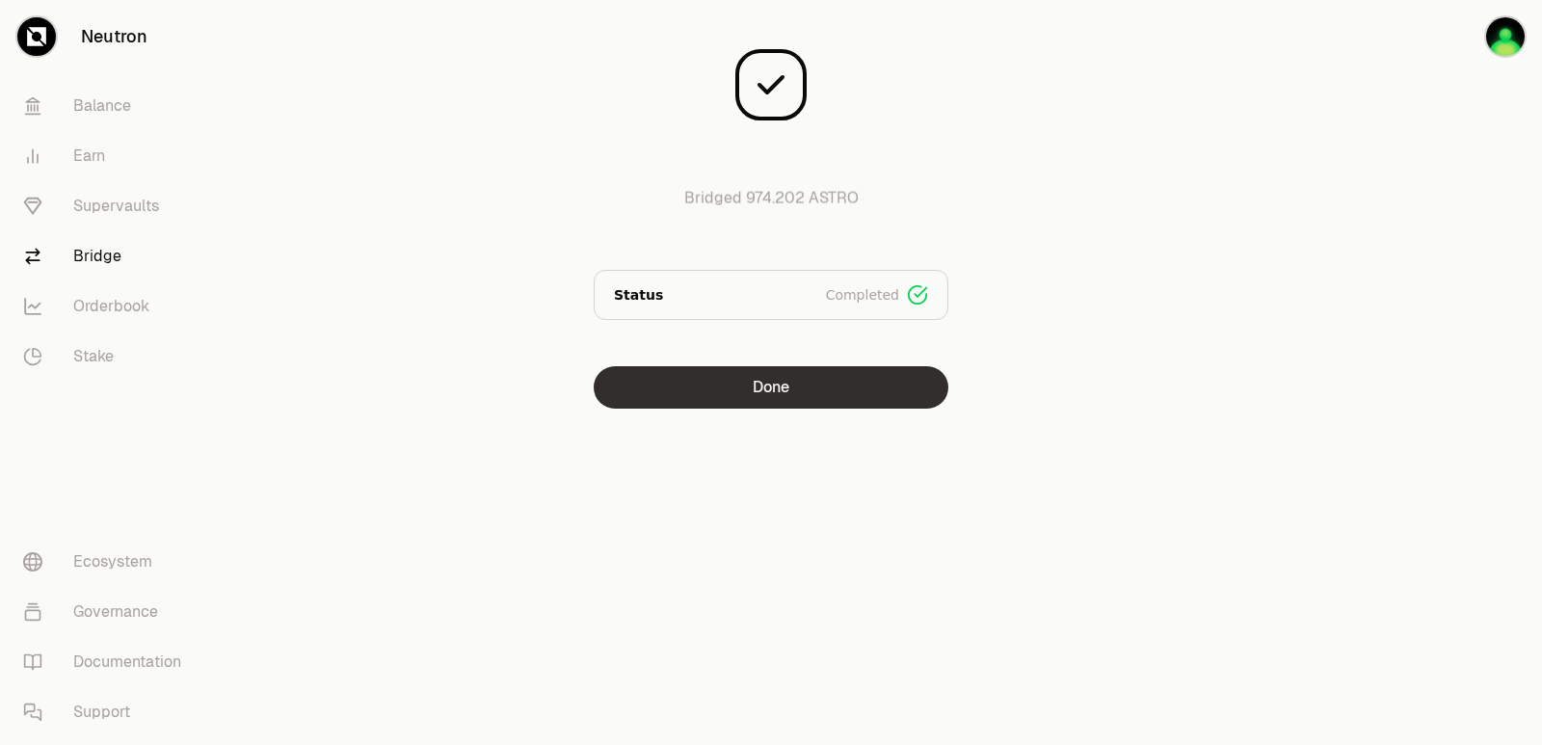
click at [805, 394] on button "Done" at bounding box center [771, 387] width 355 height 42
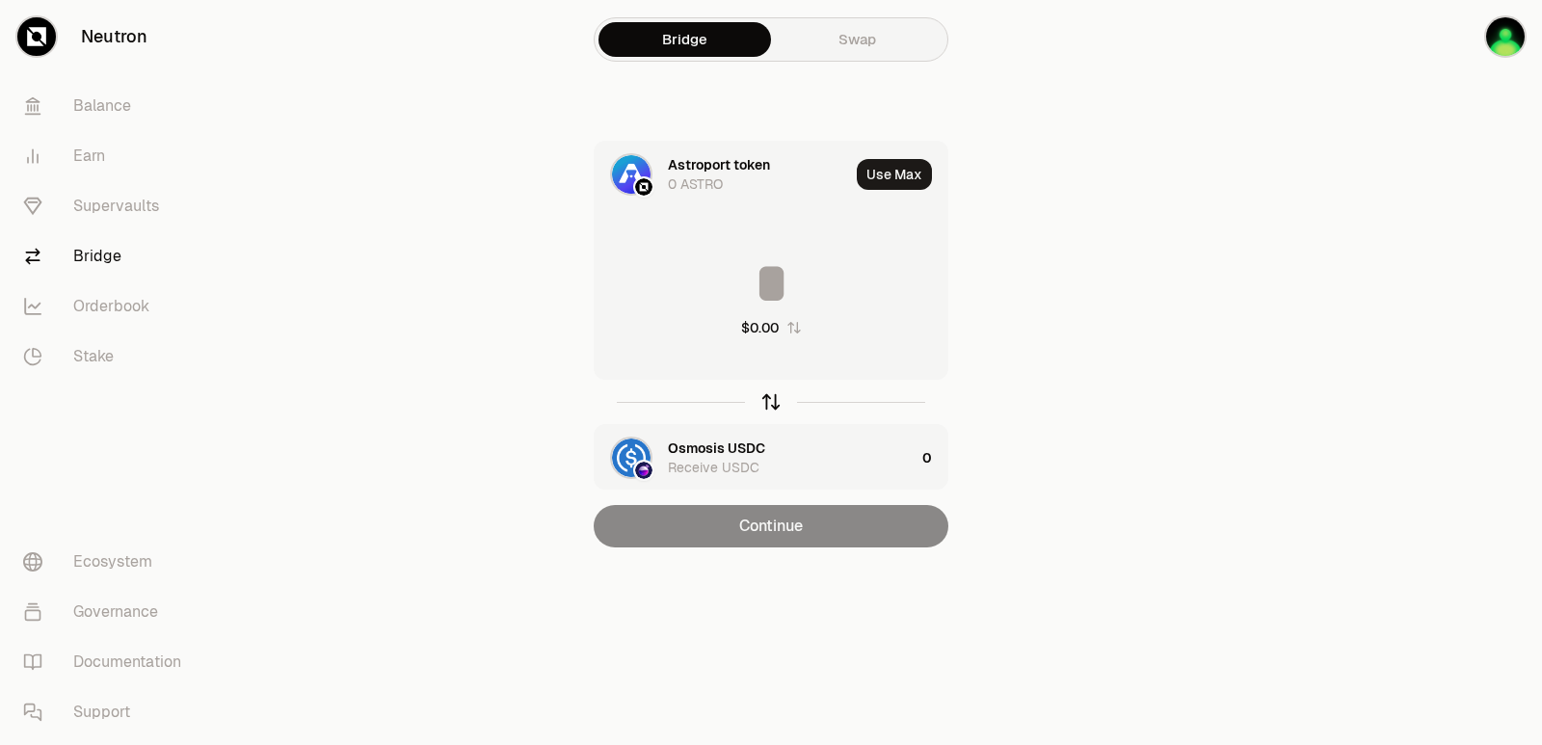
click at [778, 409] on icon "button" at bounding box center [770, 401] width 21 height 21
click at [785, 276] on input at bounding box center [771, 283] width 353 height 58
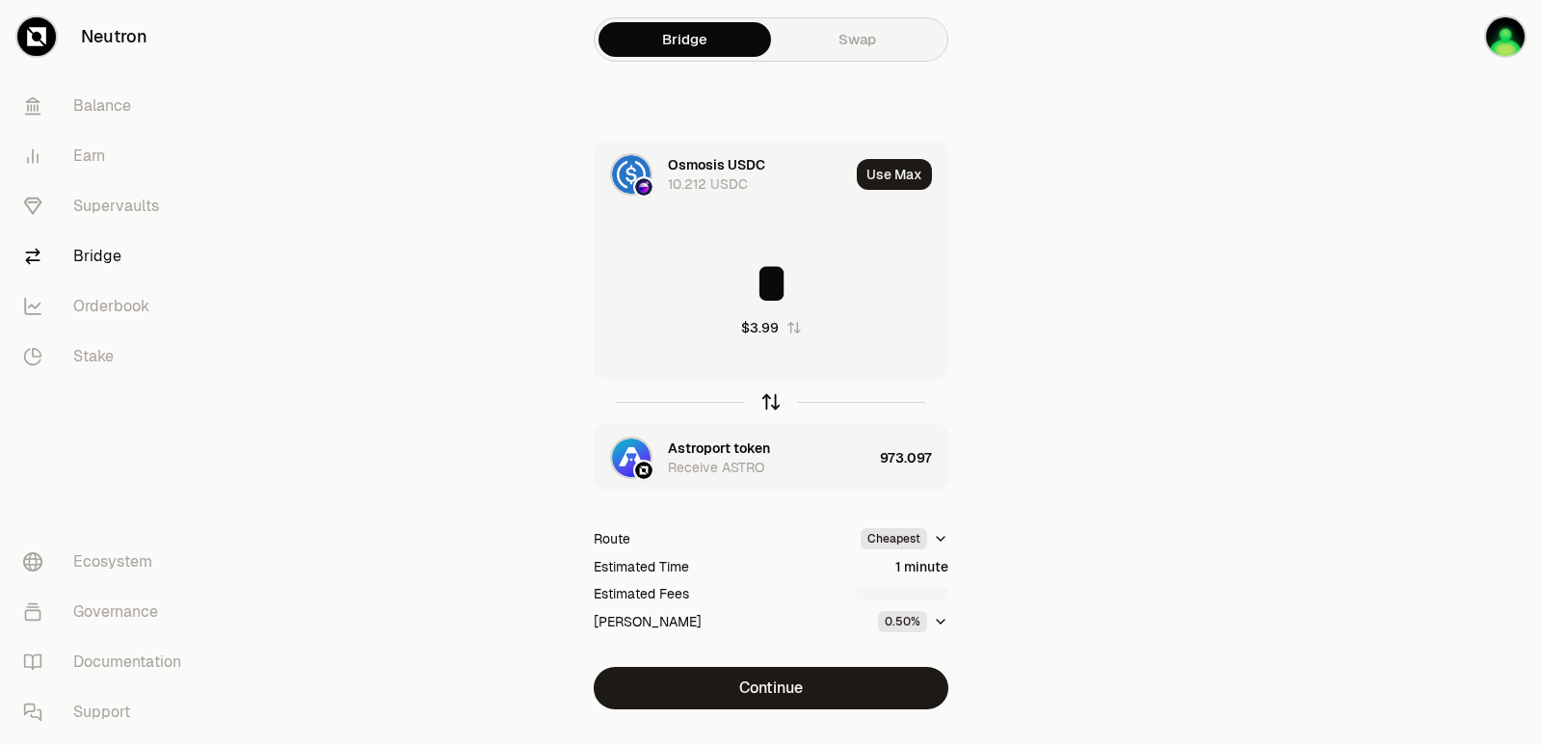
click at [772, 400] on icon "button" at bounding box center [770, 401] width 21 height 21
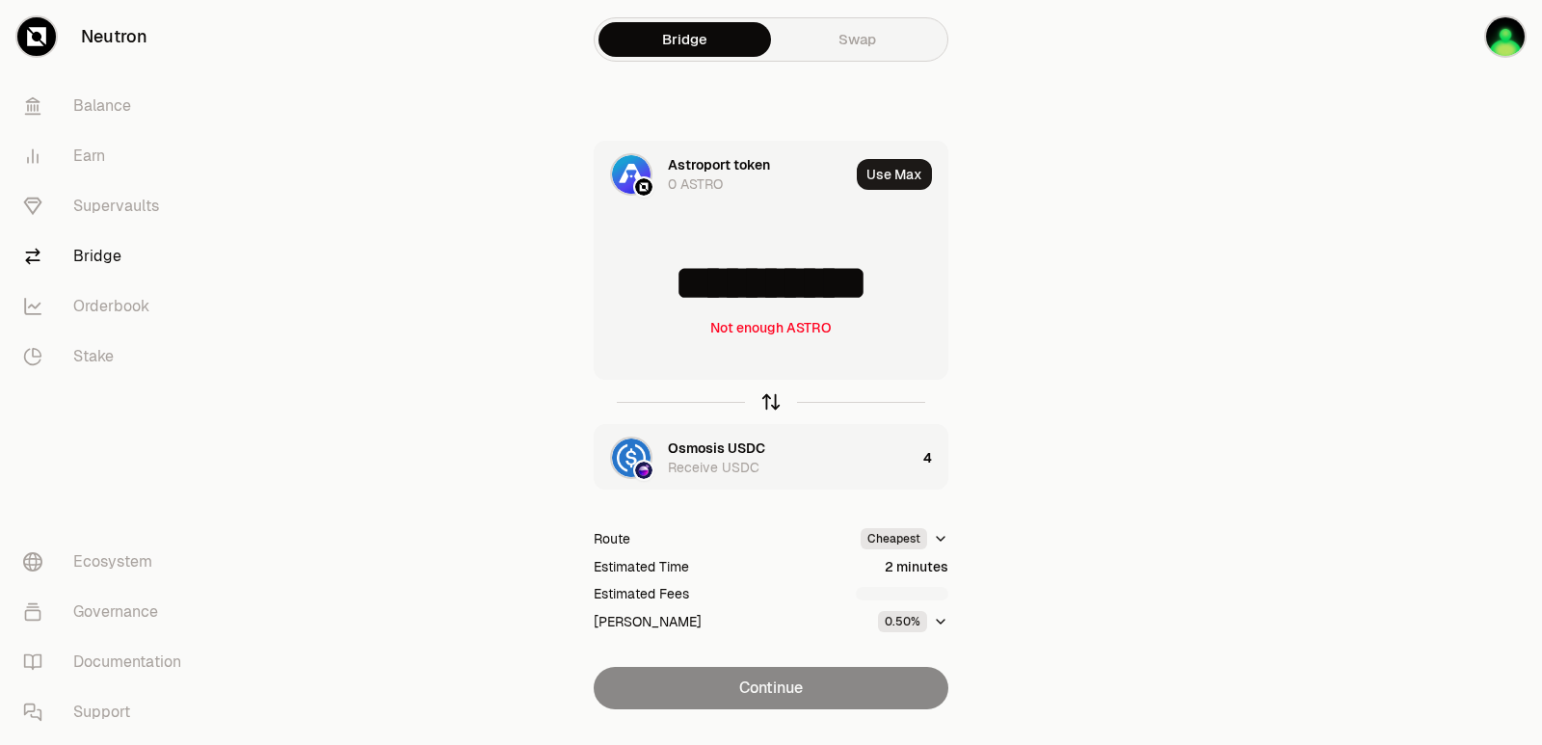
click at [772, 400] on icon "button" at bounding box center [770, 401] width 21 height 21
type input "*"
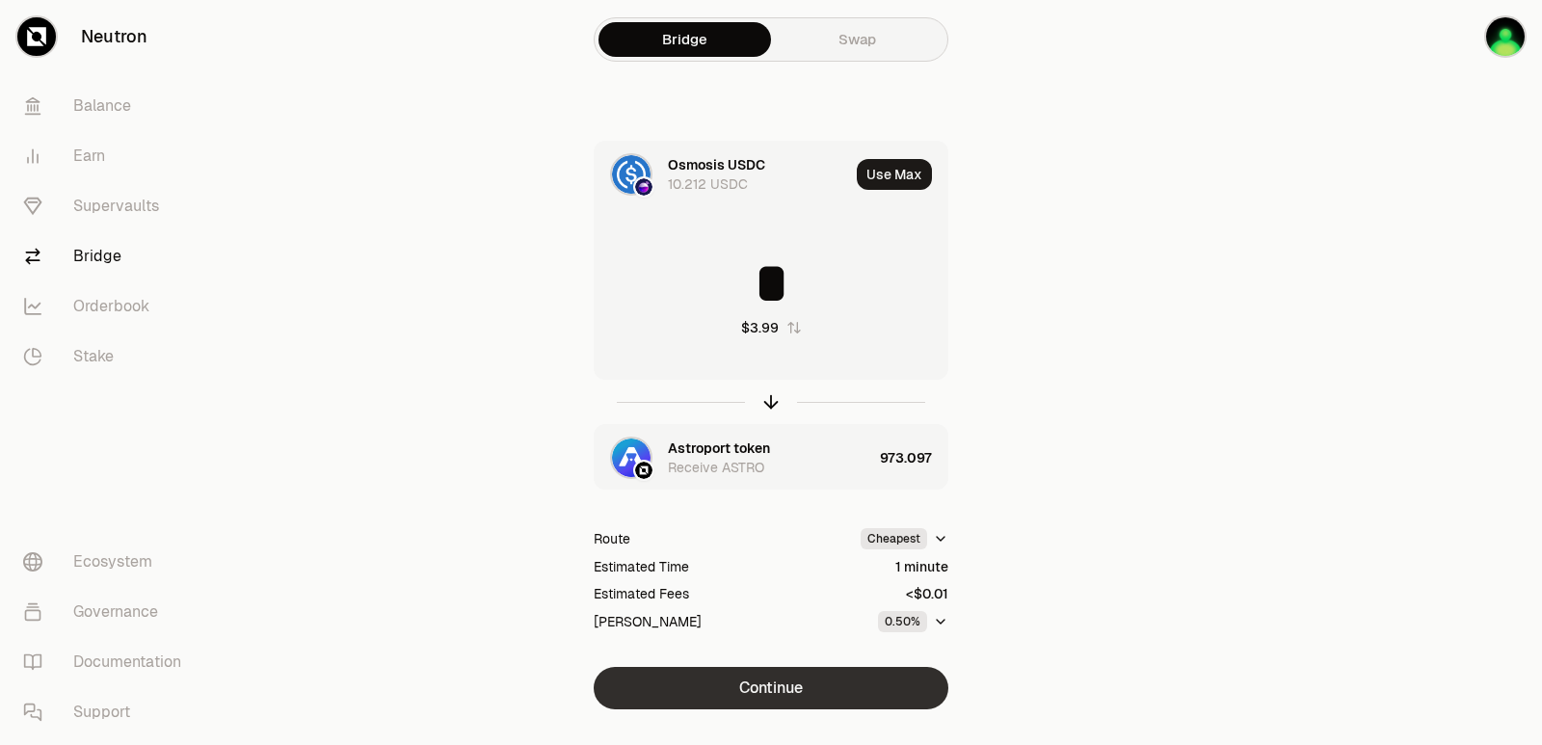
click at [789, 679] on button "Continue" at bounding box center [771, 688] width 355 height 42
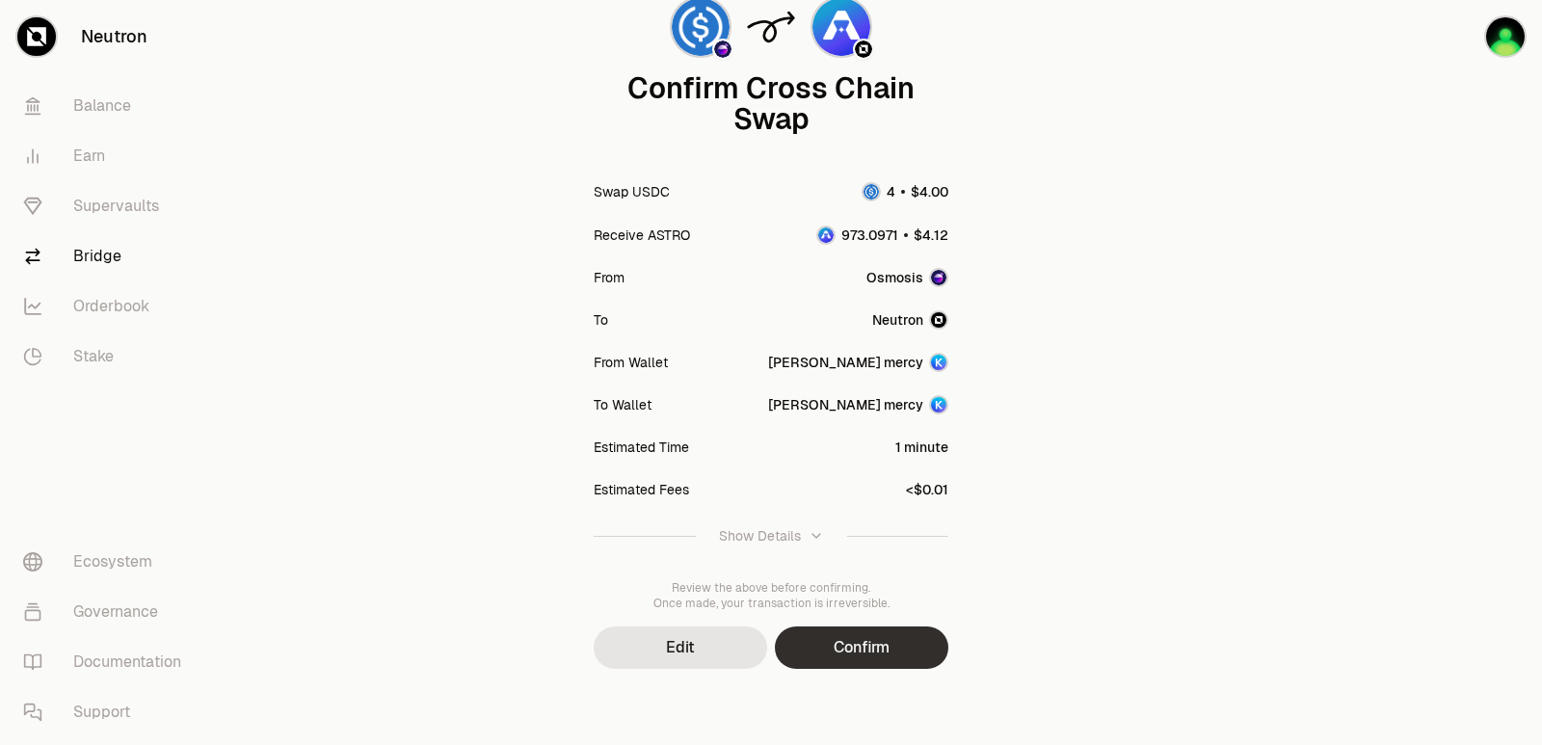
scroll to position [159, 0]
click at [861, 652] on button "Confirm" at bounding box center [861, 646] width 173 height 42
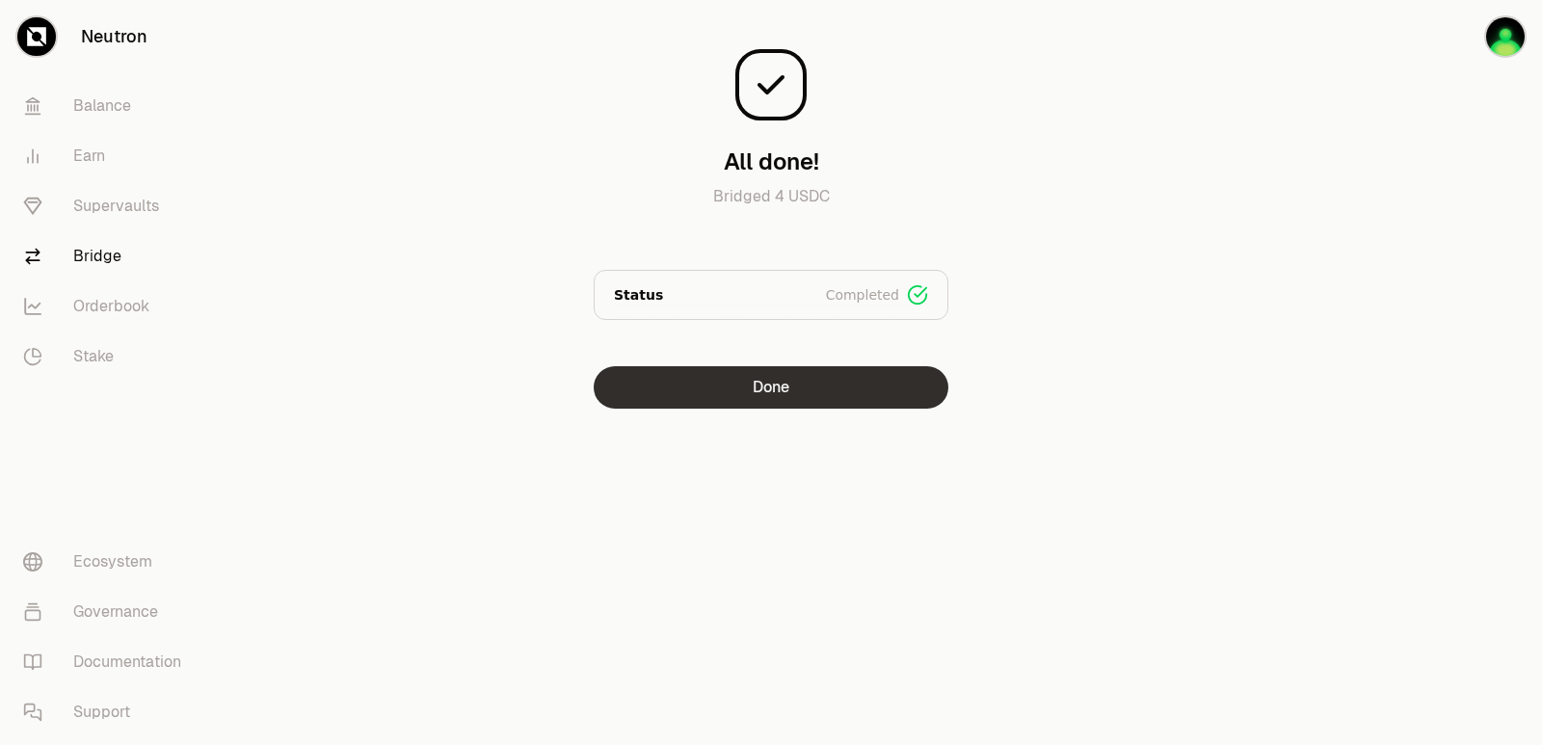
click at [758, 380] on button "Done" at bounding box center [771, 387] width 355 height 42
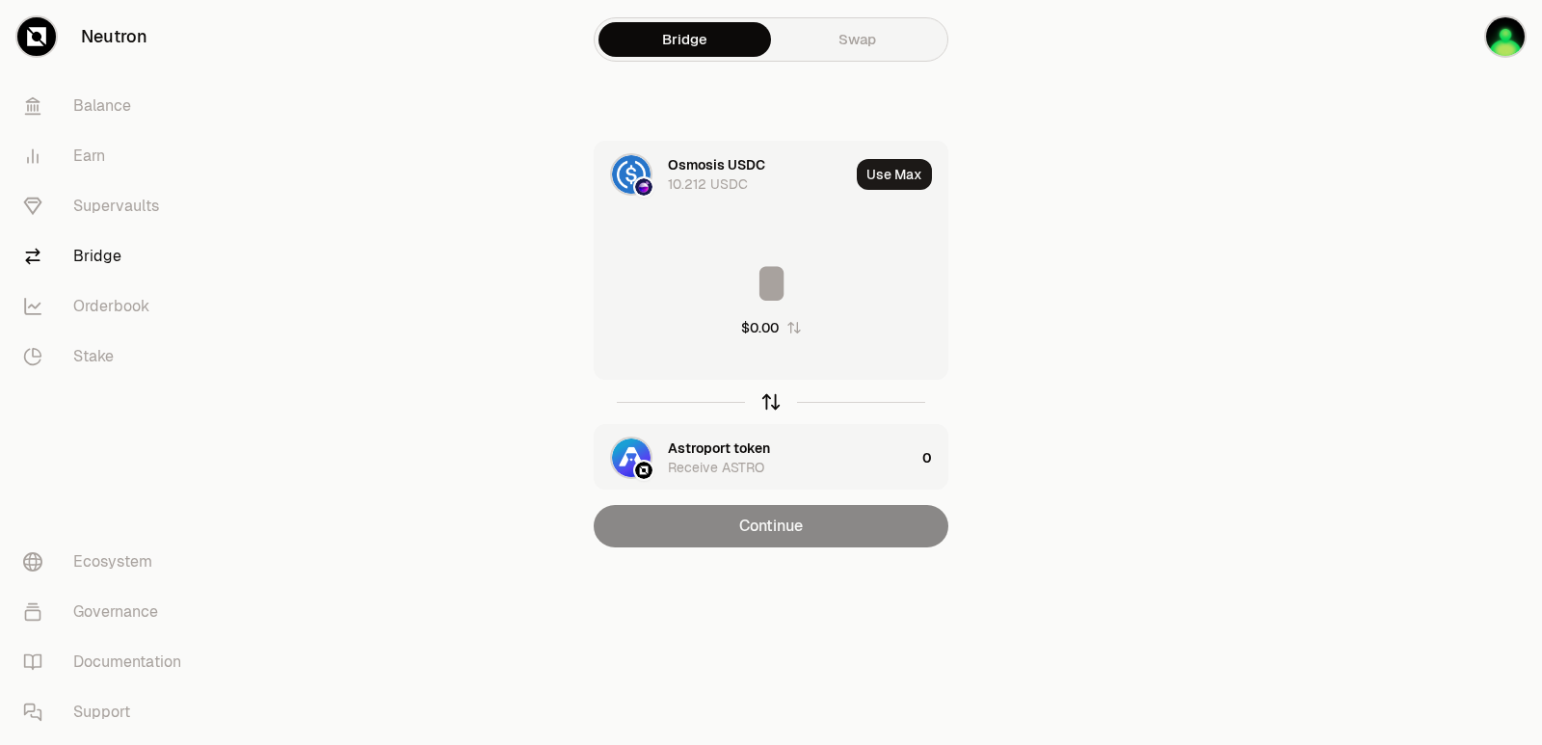
click at [768, 408] on icon "button" at bounding box center [770, 401] width 21 height 21
click at [896, 183] on button "Use Max" at bounding box center [894, 174] width 75 height 31
type input "**********"
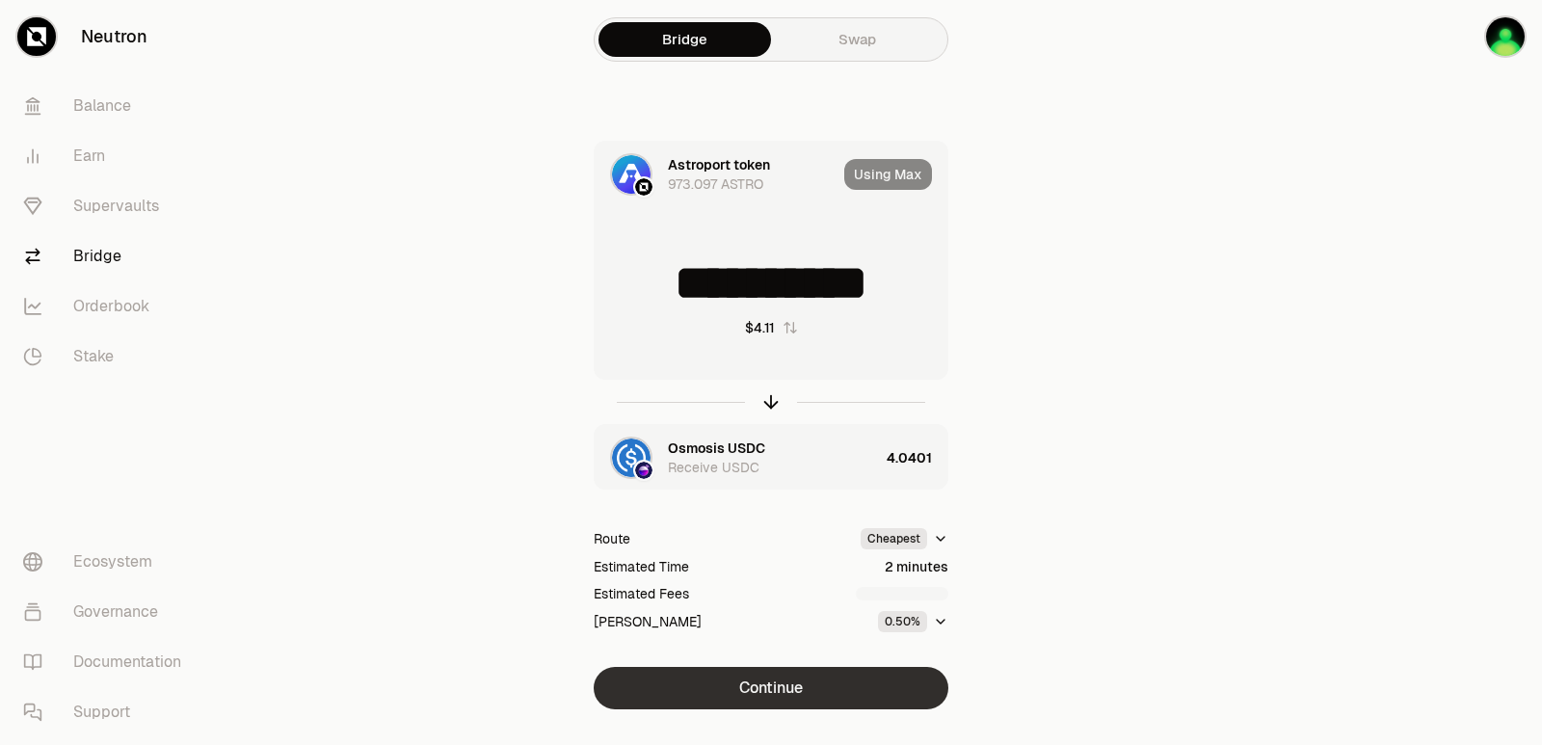
click at [792, 681] on button "Continue" at bounding box center [771, 688] width 355 height 42
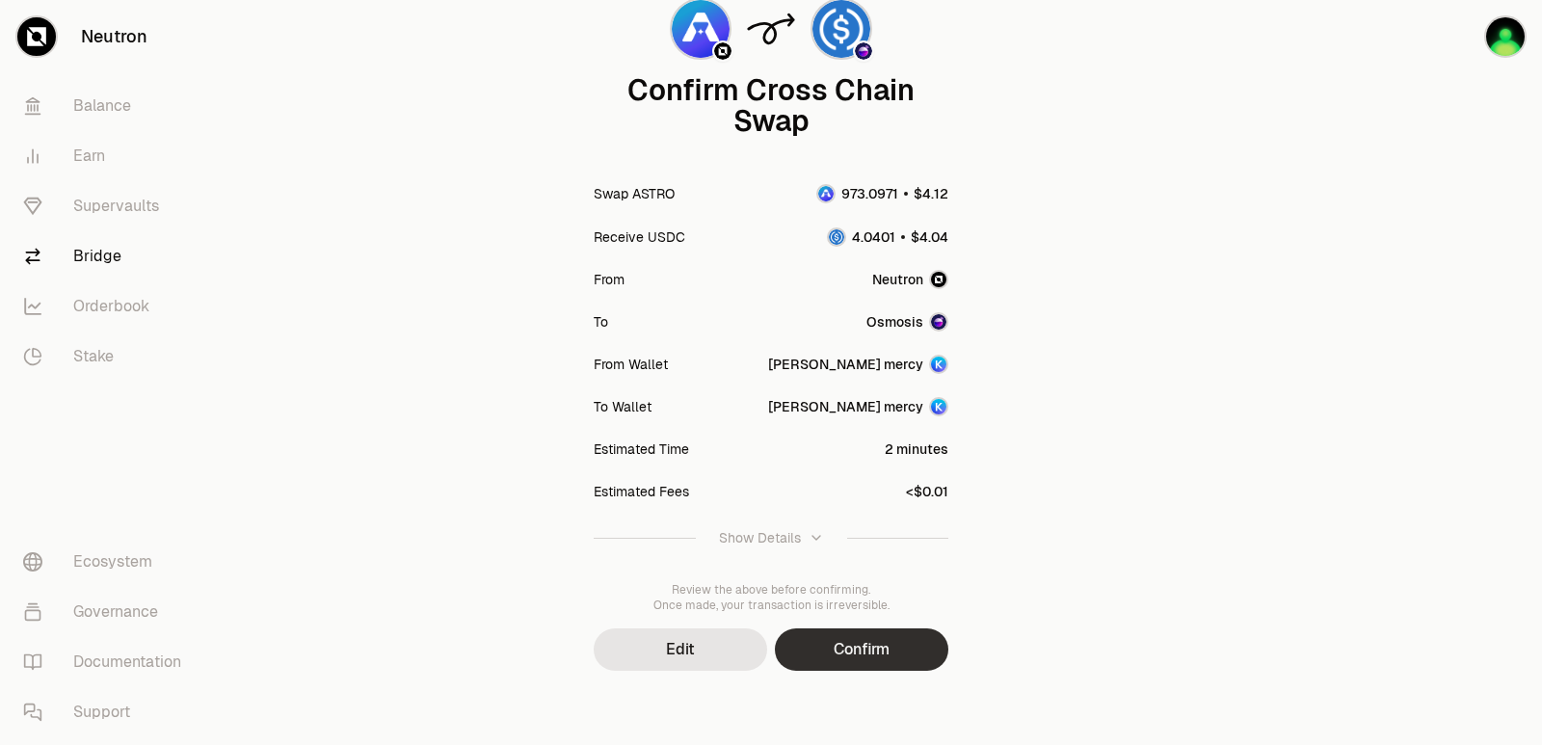
scroll to position [159, 0]
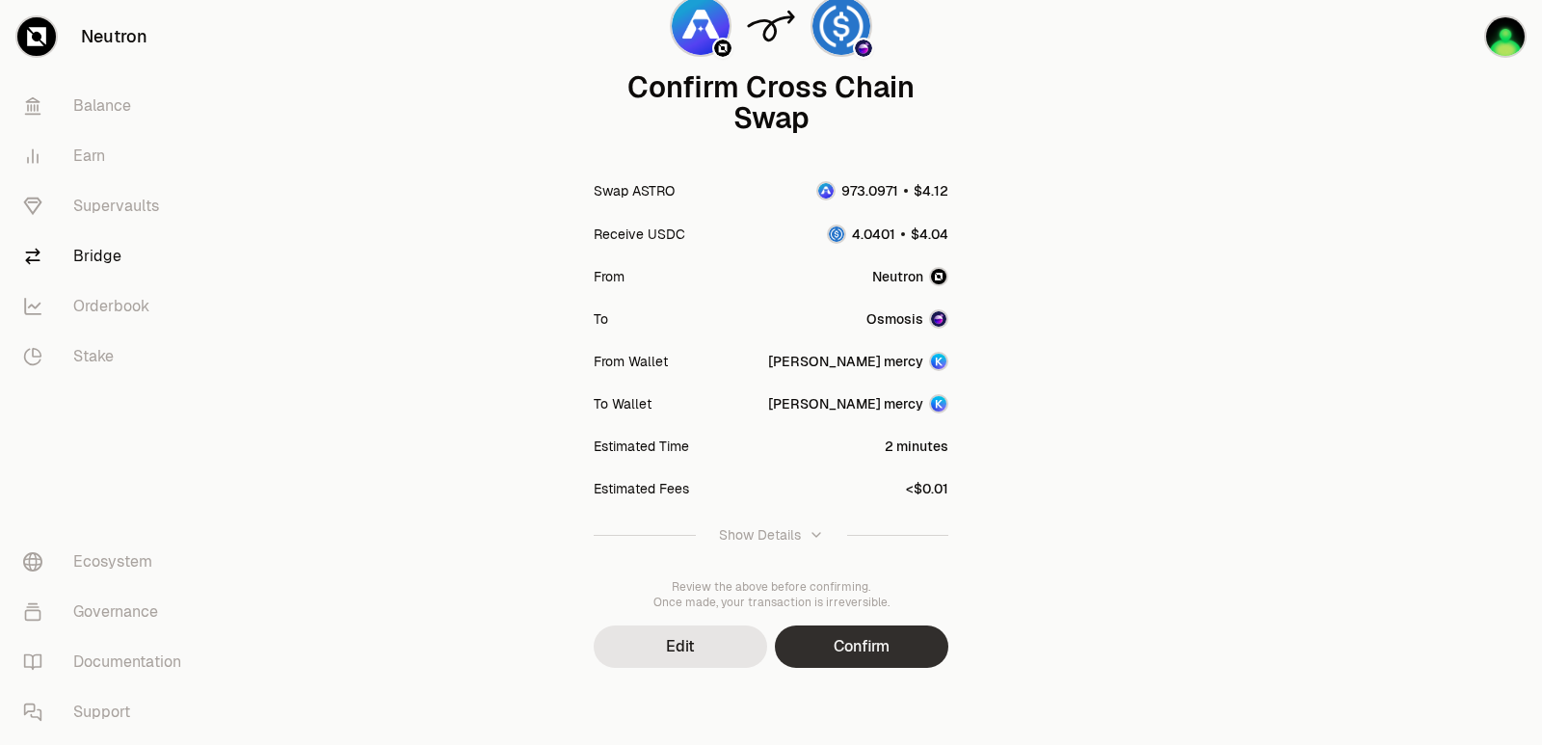
click at [840, 650] on button "Confirm" at bounding box center [861, 646] width 173 height 42
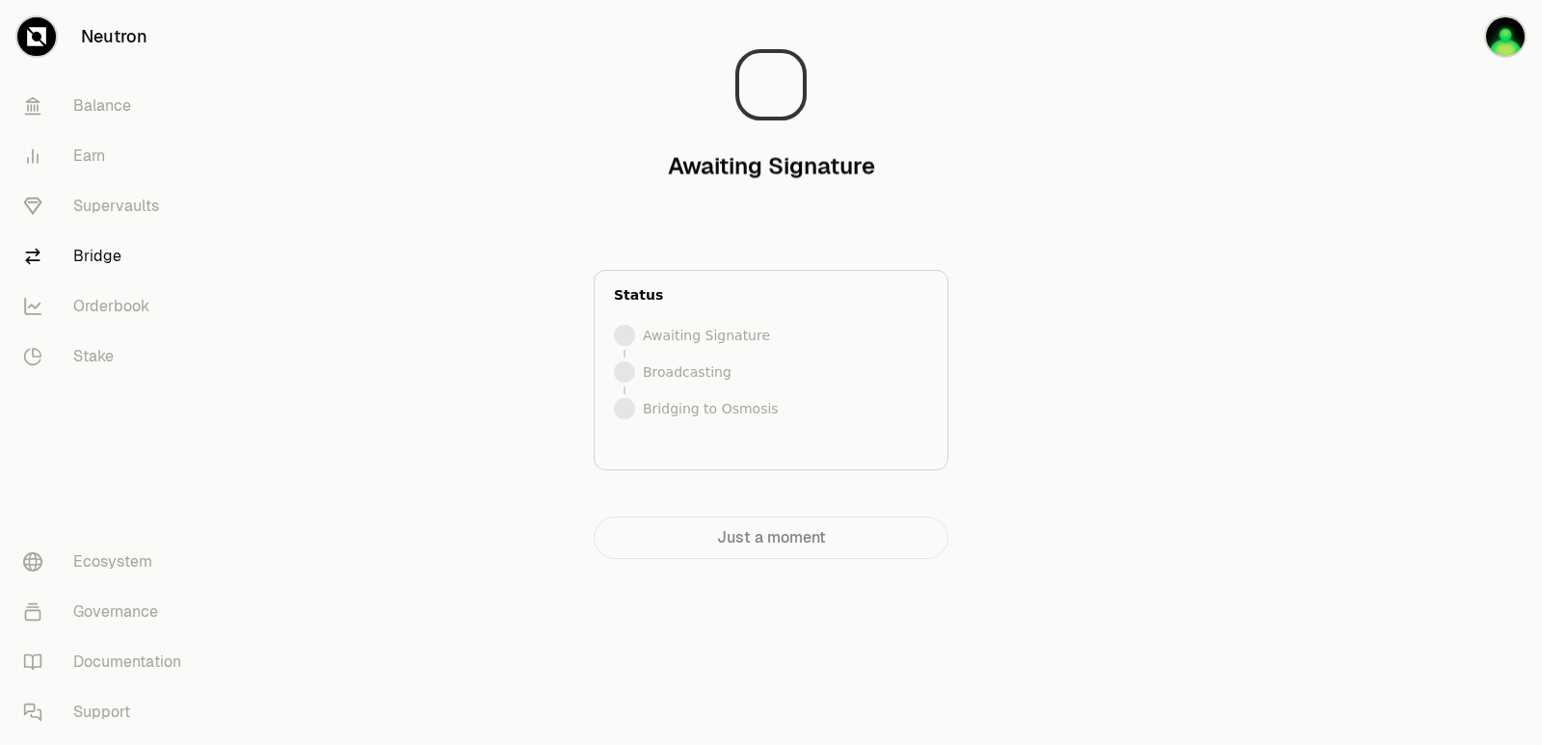
scroll to position [0, 0]
click at [489, 52] on div "Bridging to Osmosis Your tokens are on their way to Osmosis. Status Signed Broa…" at bounding box center [771, 287] width 648 height 544
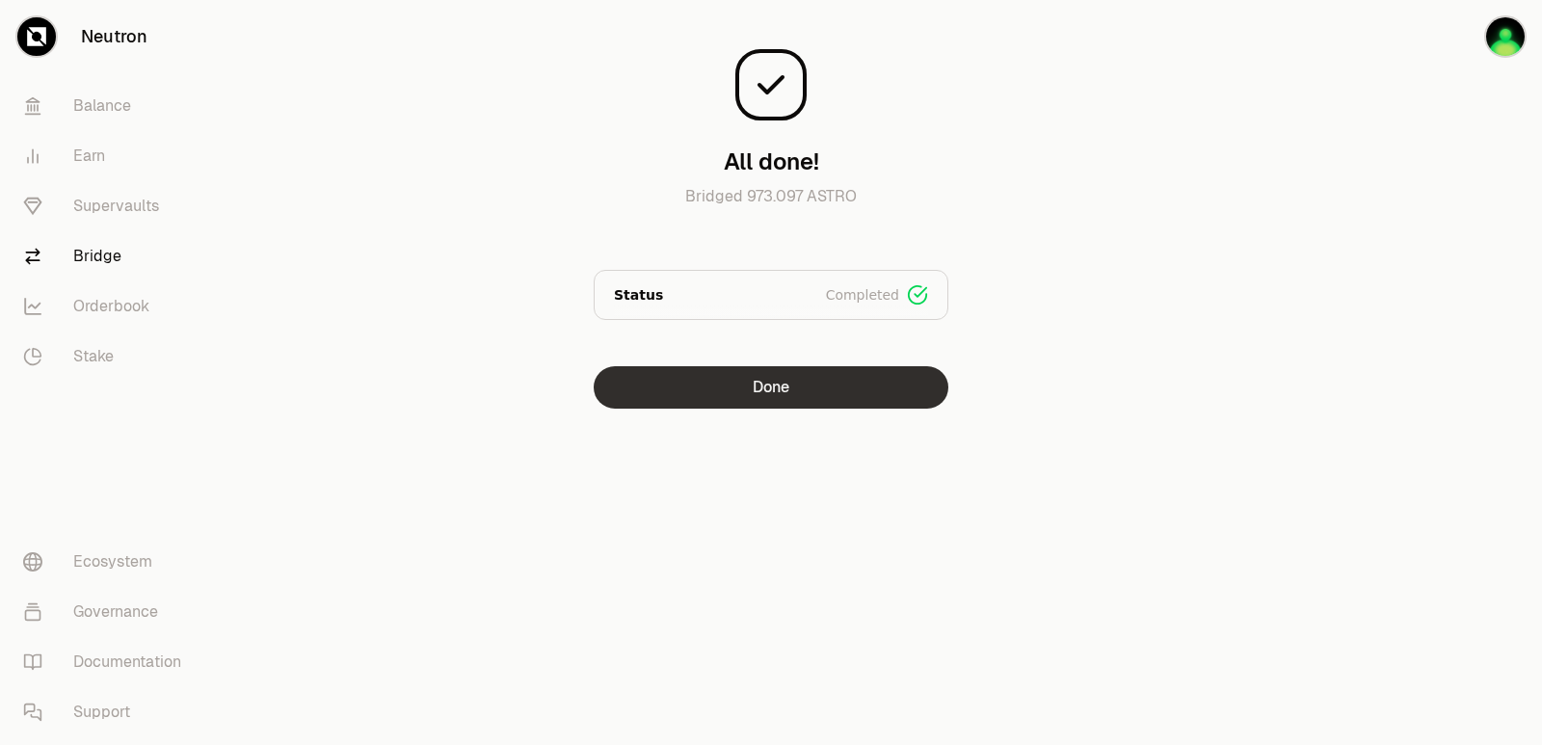
click at [824, 401] on button "Done" at bounding box center [771, 387] width 355 height 42
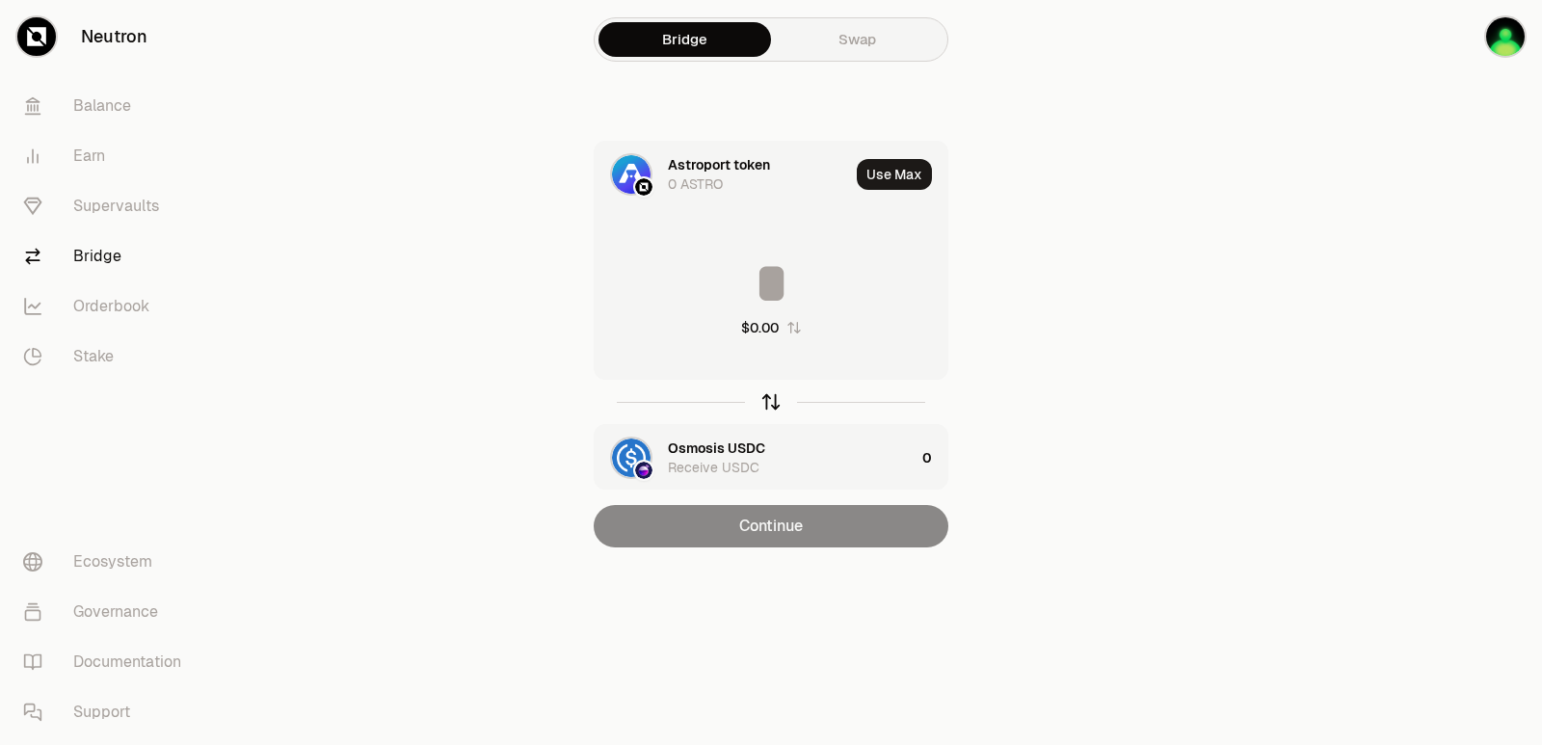
click at [776, 403] on icon "button" at bounding box center [770, 401] width 21 height 21
click at [743, 266] on input at bounding box center [771, 283] width 353 height 58
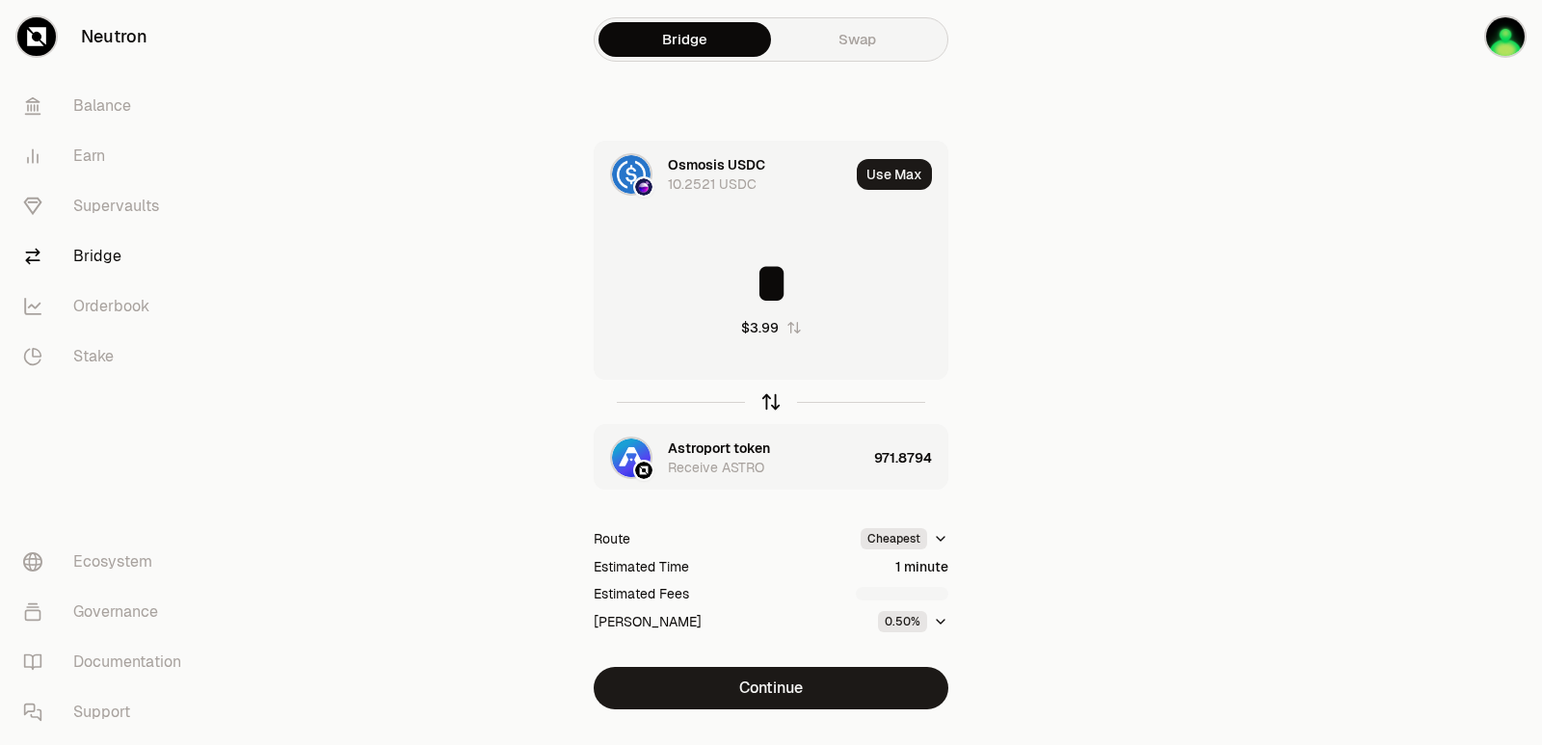
click at [771, 405] on icon "button" at bounding box center [771, 402] width 0 height 13
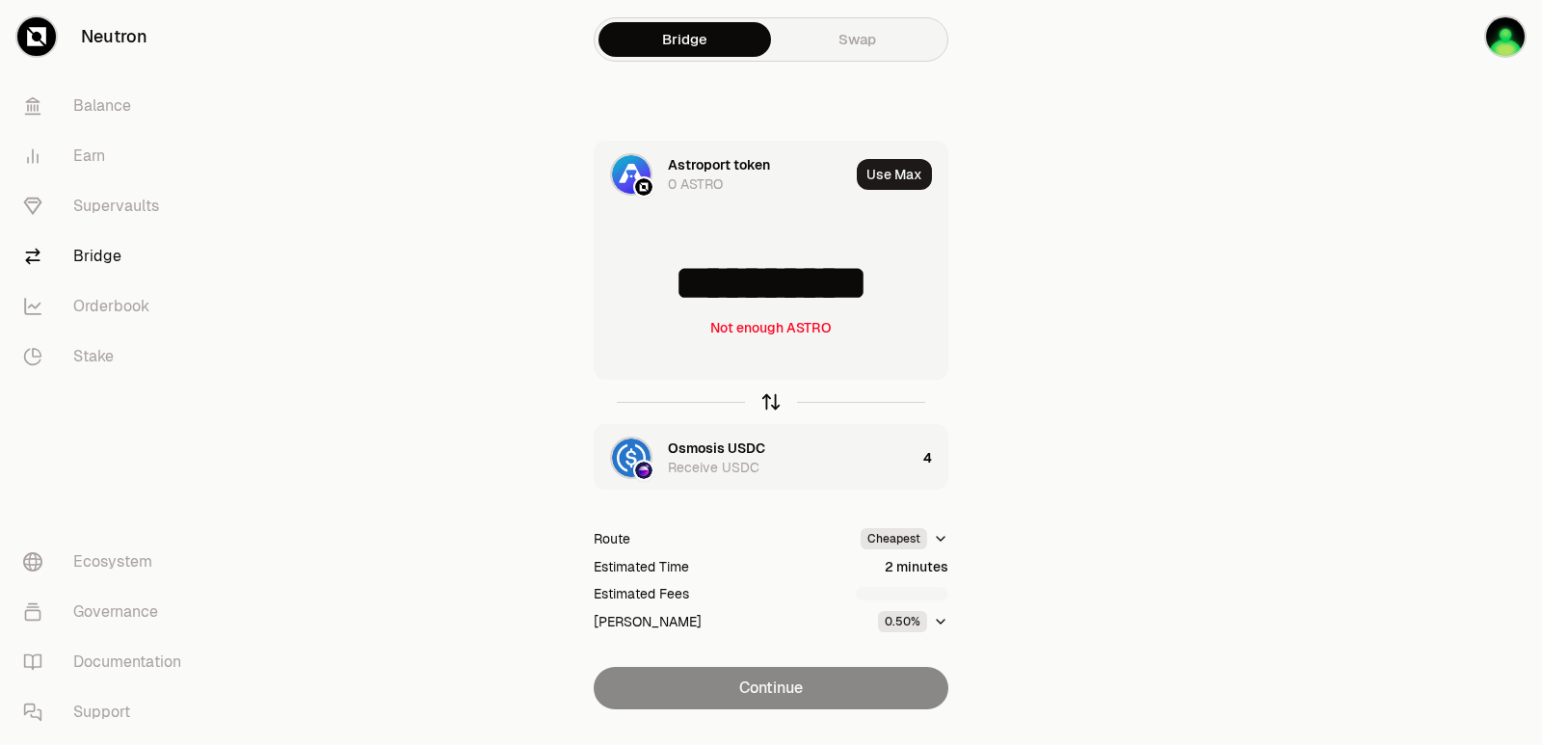
click at [771, 405] on icon "button" at bounding box center [771, 402] width 0 height 13
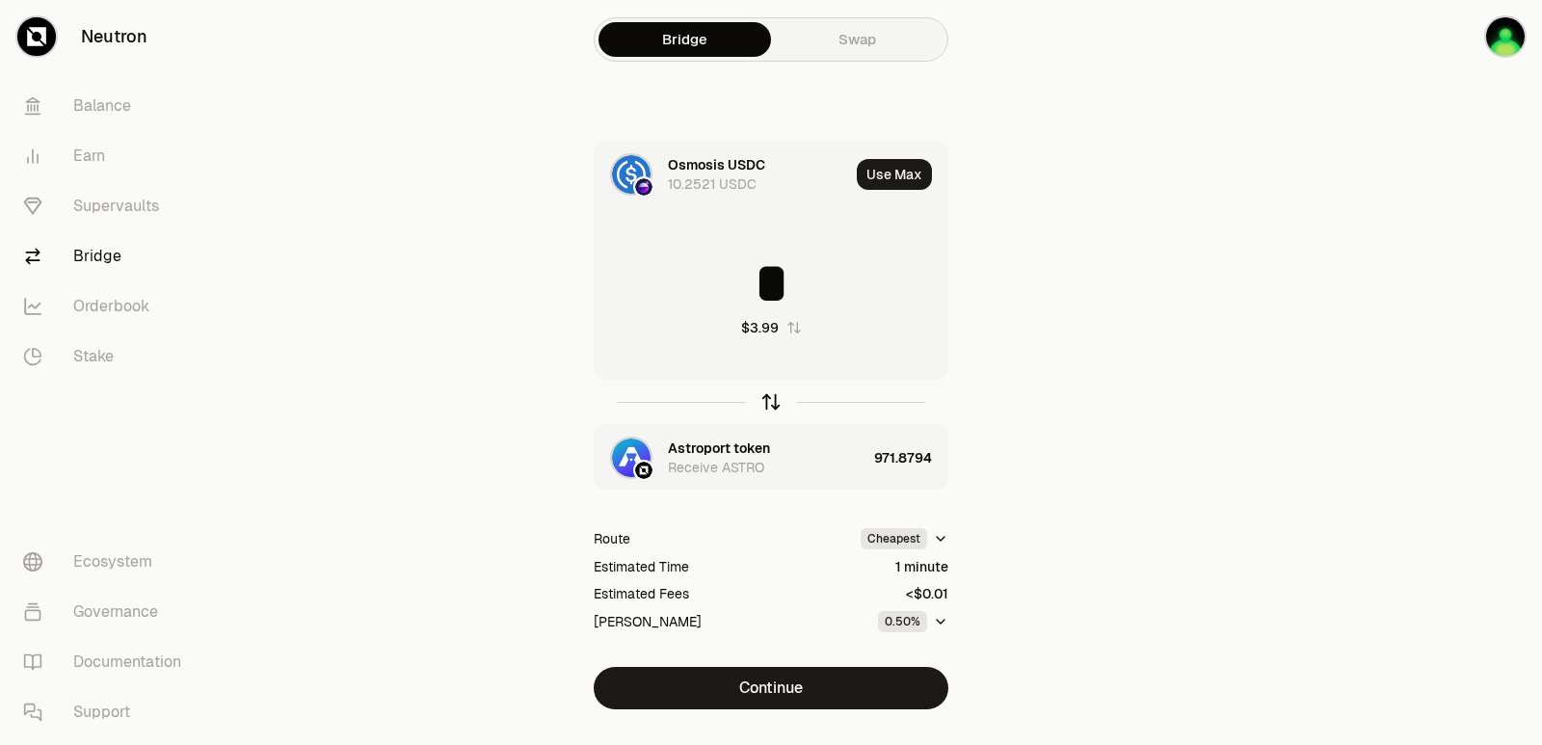
click at [772, 396] on icon "button" at bounding box center [771, 399] width 13 height 6
type input "**********"
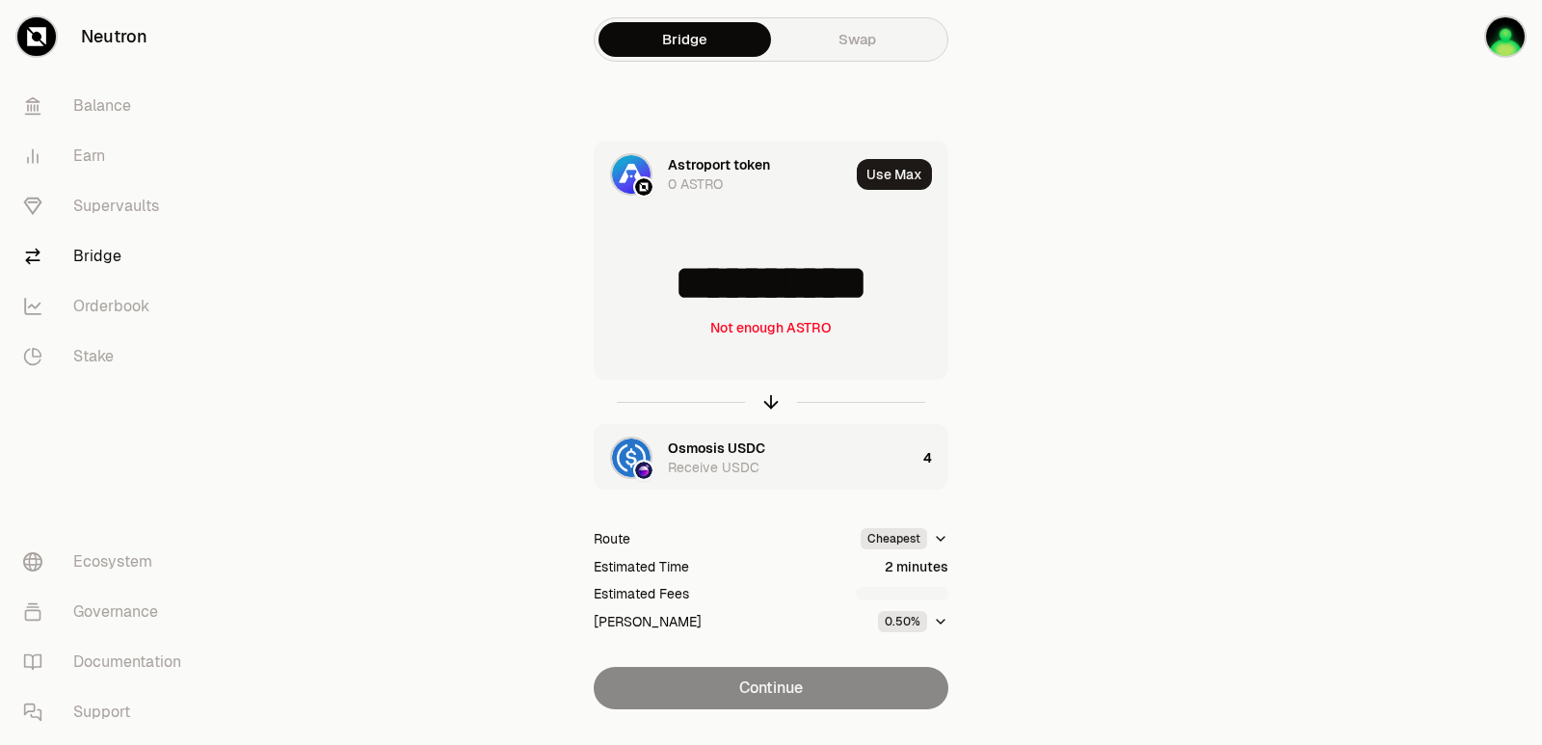
click at [716, 453] on div "Osmosis USDC" at bounding box center [716, 448] width 97 height 19
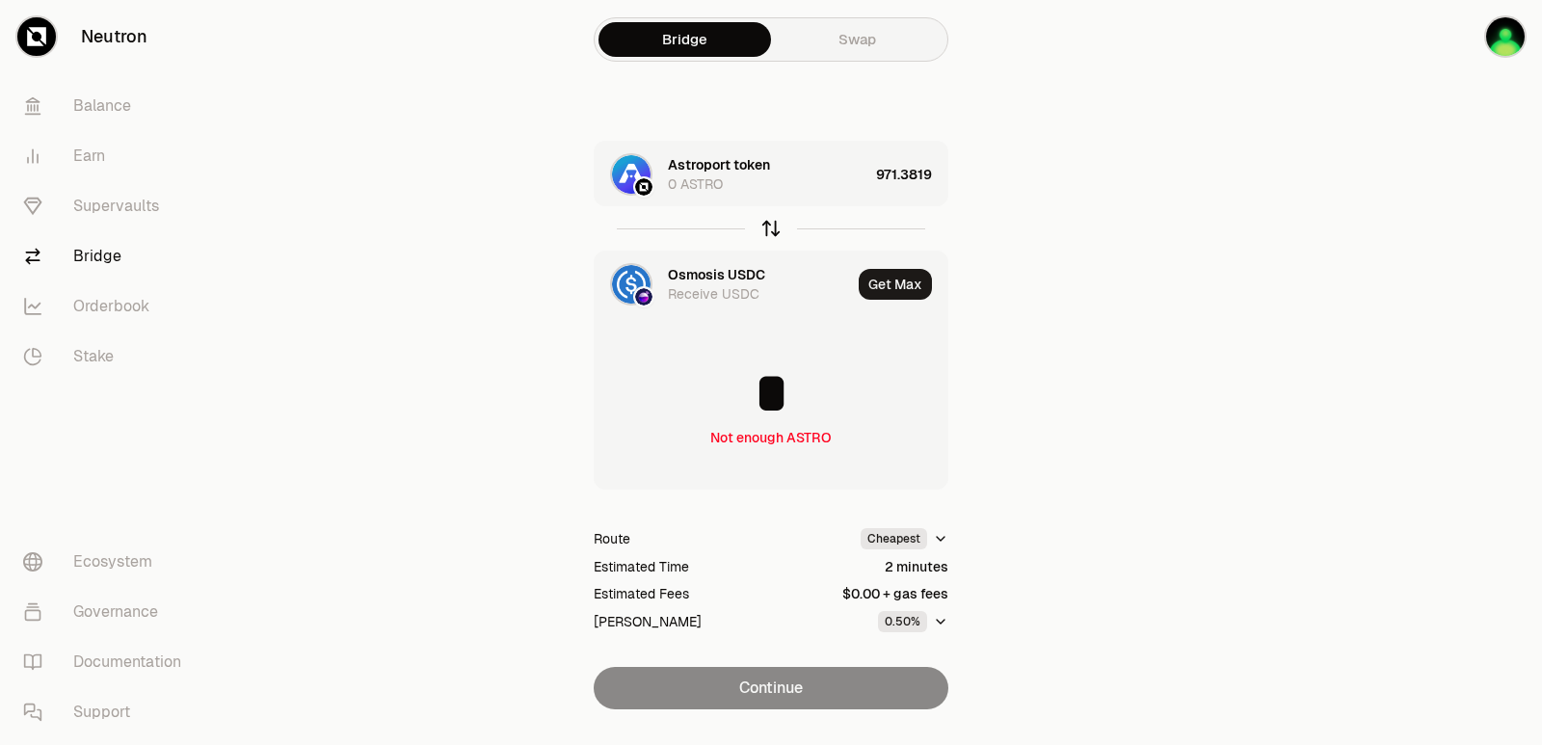
click at [764, 224] on icon "button" at bounding box center [770, 228] width 21 height 21
type input "**********"
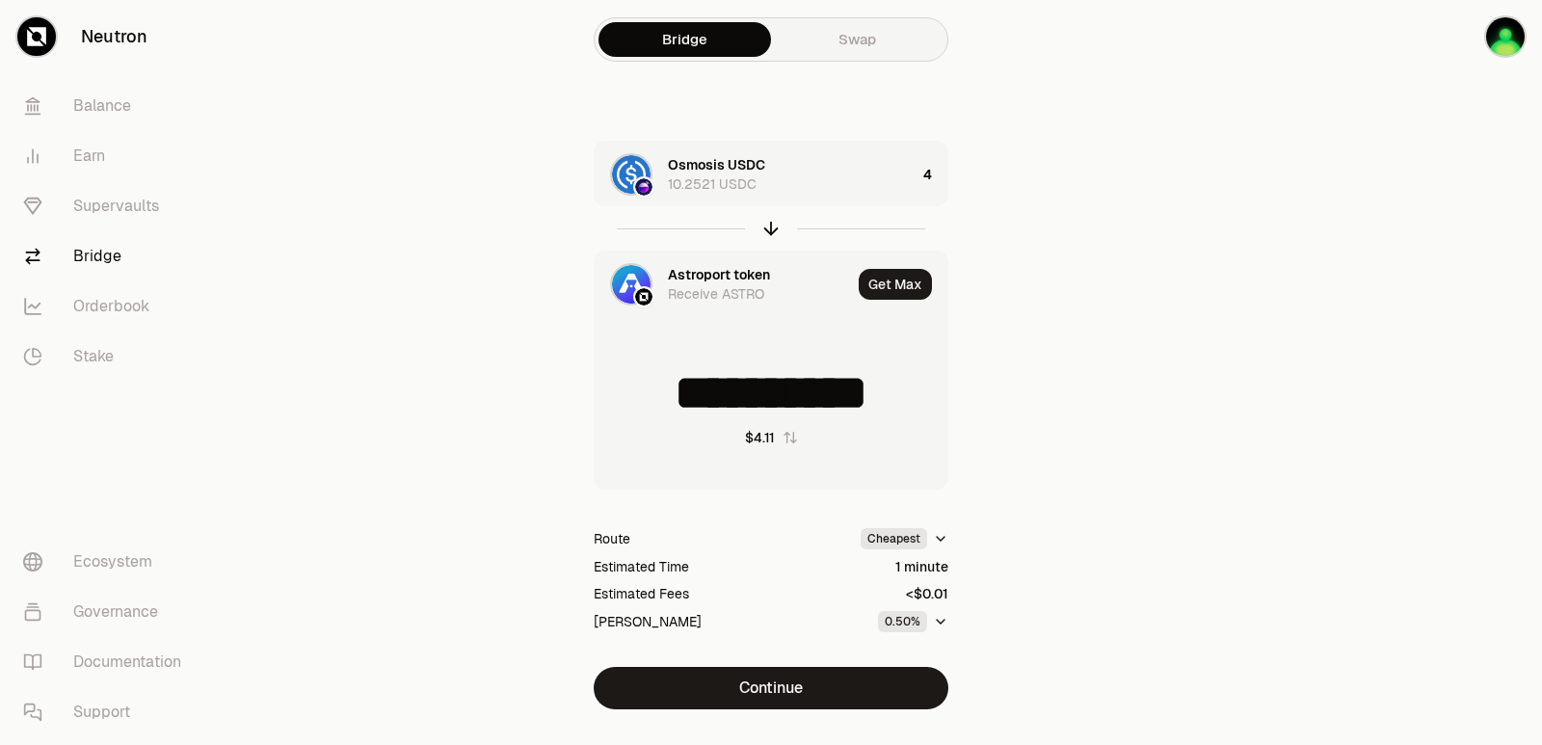
click at [709, 270] on div "Astroport token" at bounding box center [719, 274] width 102 height 19
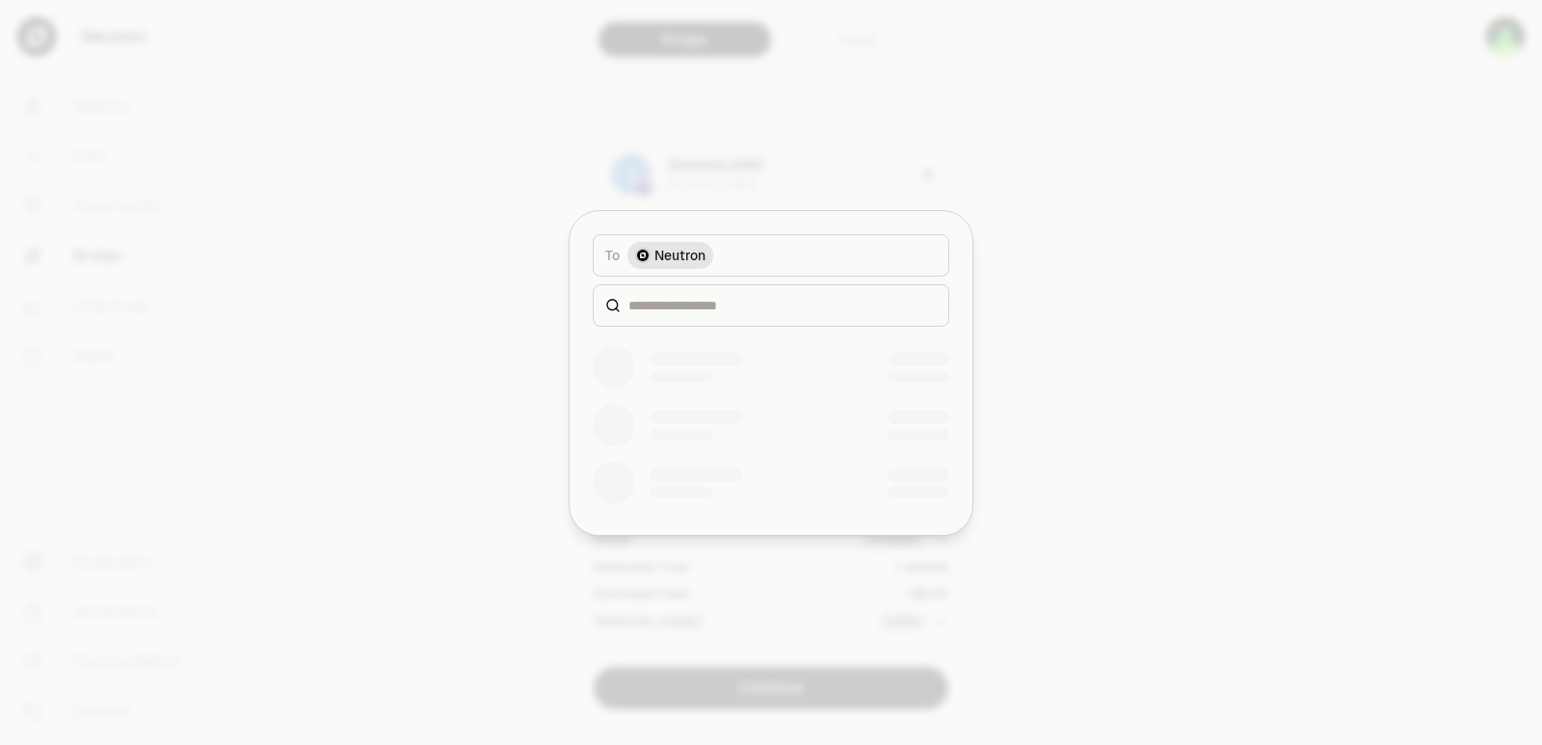
click at [680, 319] on div at bounding box center [771, 305] width 357 height 42
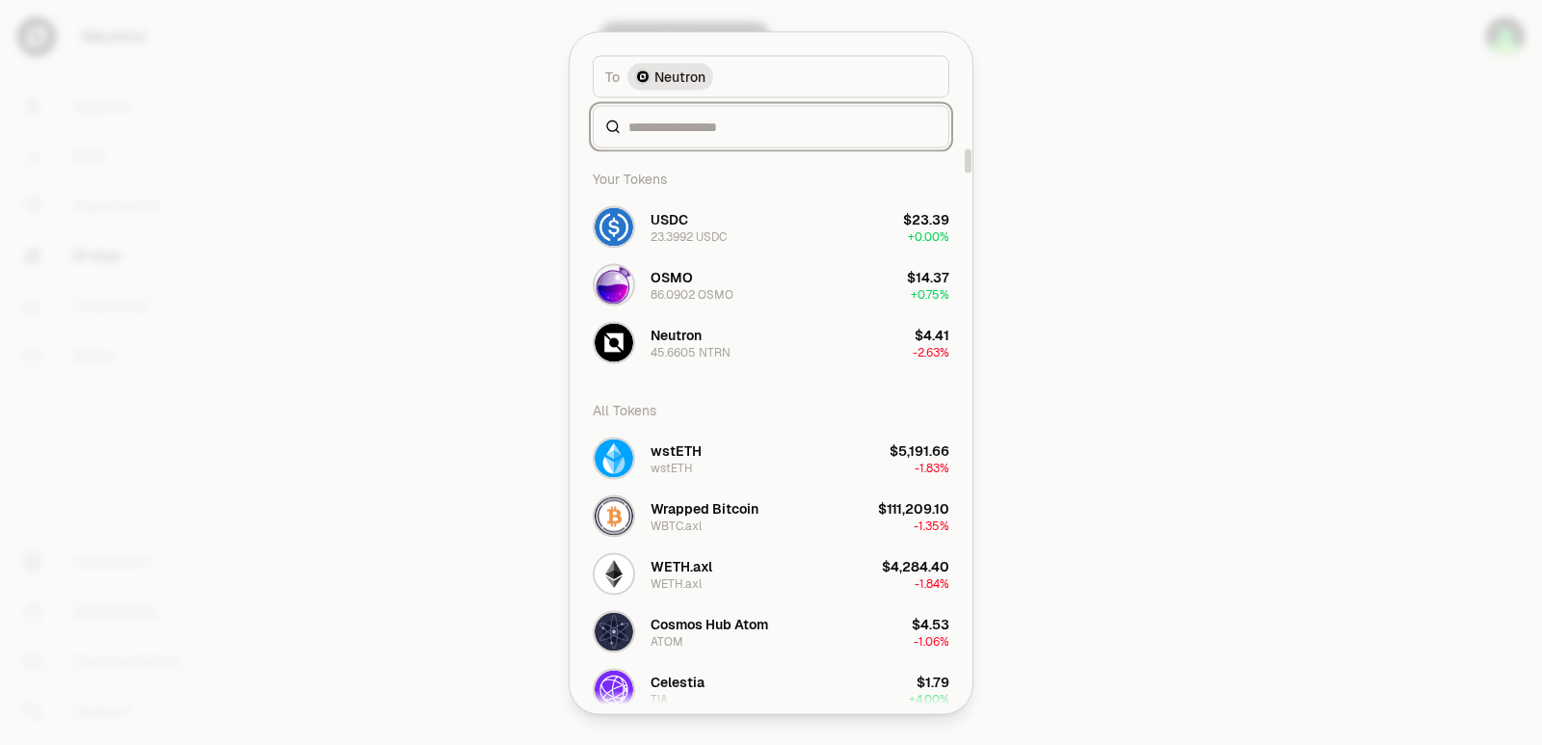
click at [681, 128] on input at bounding box center [782, 126] width 308 height 19
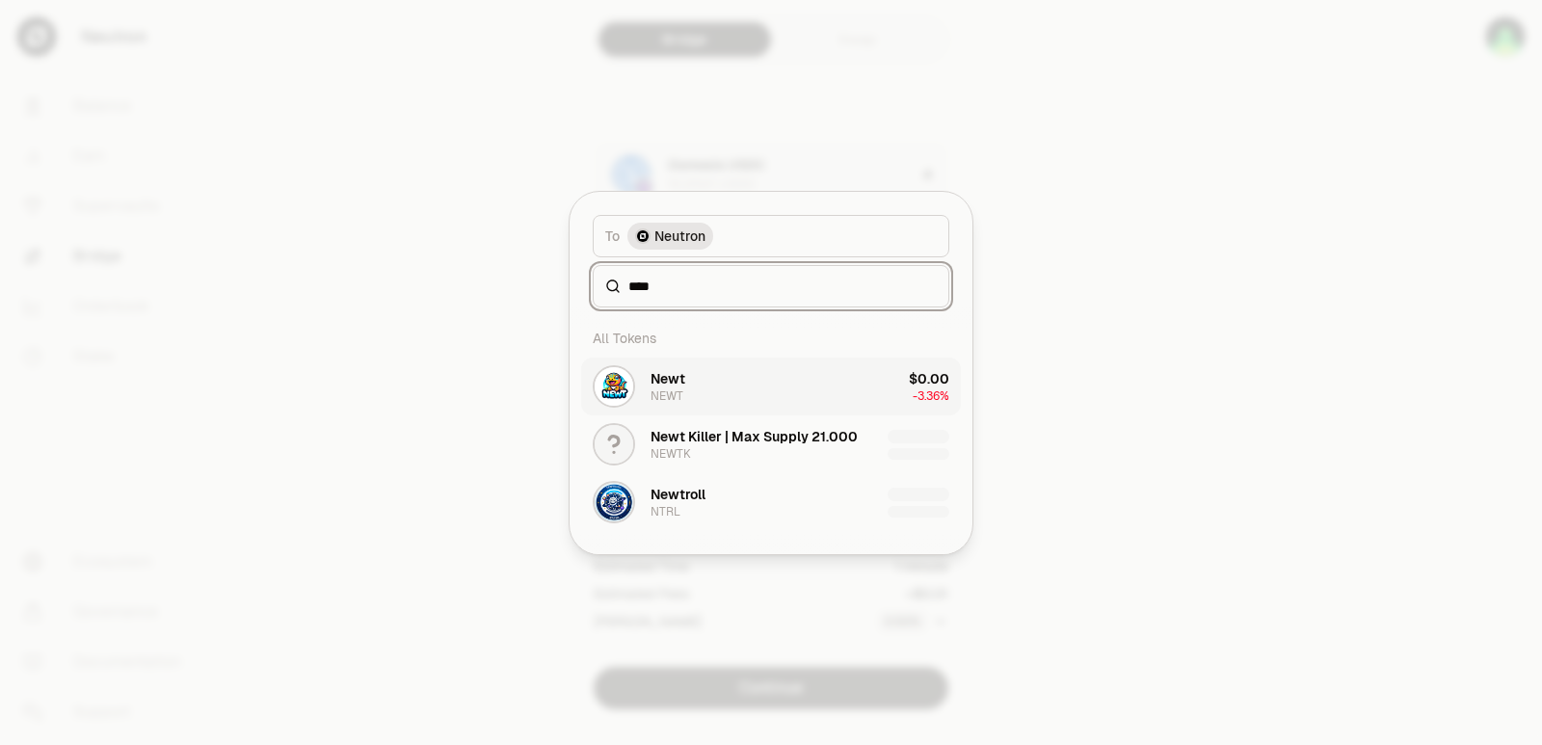
type input "****"
click at [715, 383] on button "Newt NEWT $0.00 -3.36%" at bounding box center [771, 387] width 380 height 58
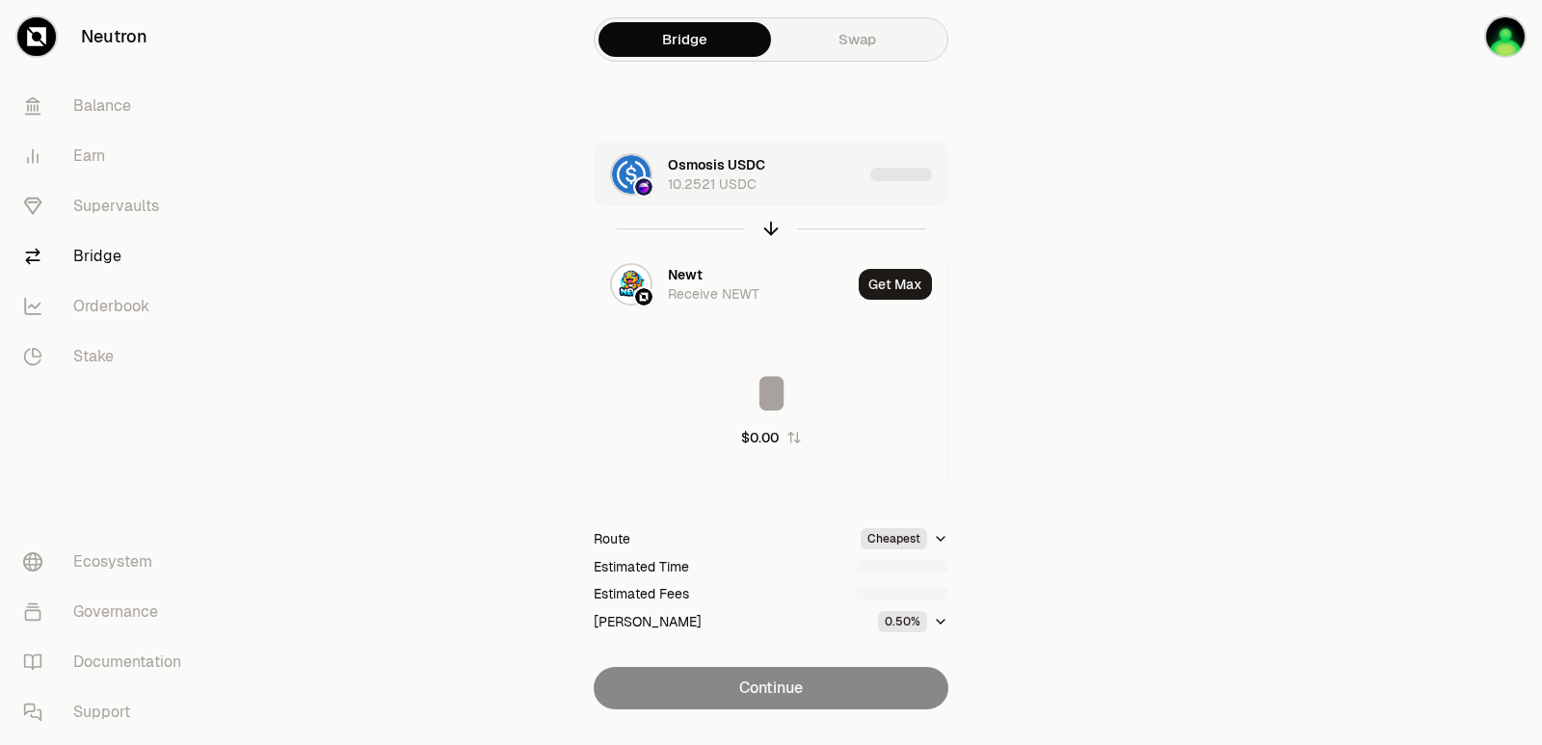
type input "**********"
